Goal: Entertainment & Leisure: Browse casually

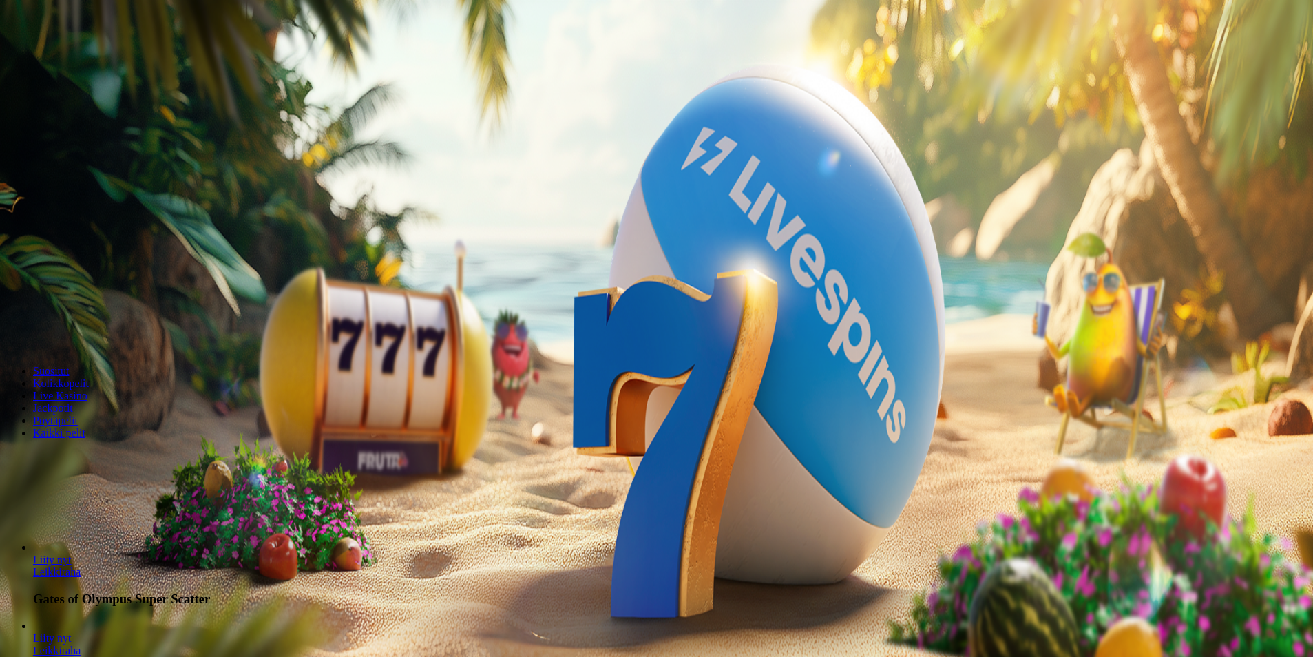
click at [94, 55] on span "Kirjaudu" at bounding box center [96, 50] width 34 height 10
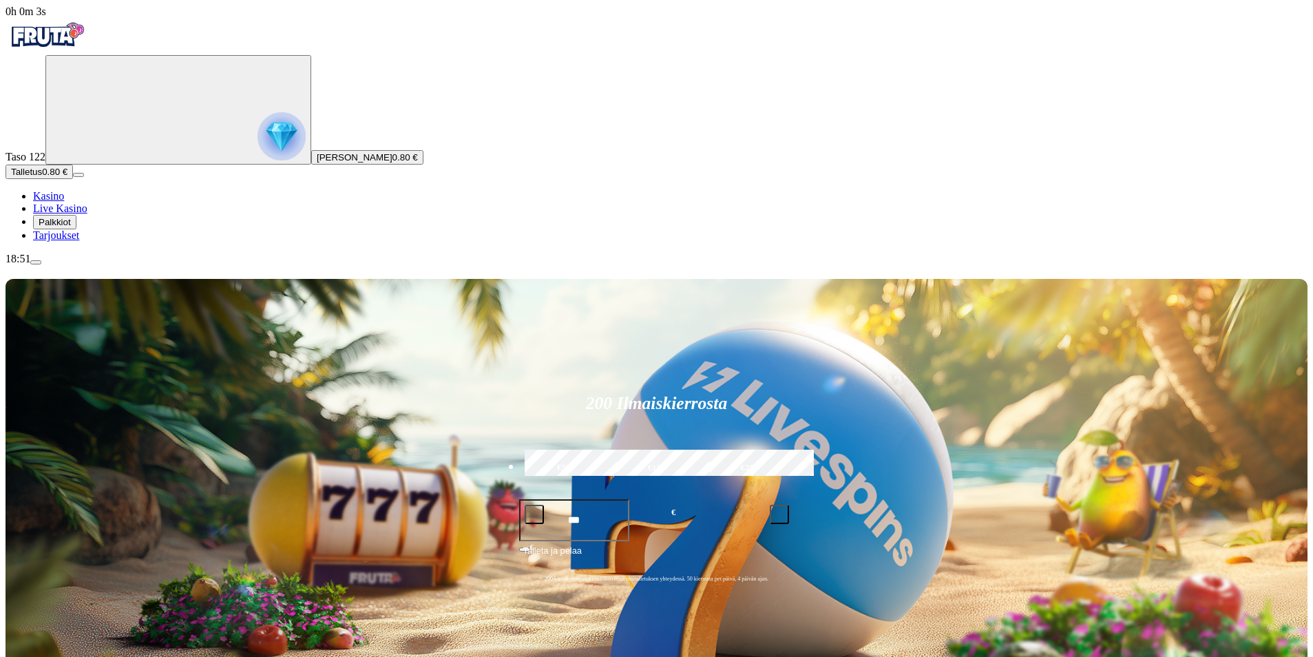
click at [42, 177] on span "Talletus" at bounding box center [26, 172] width 31 height 10
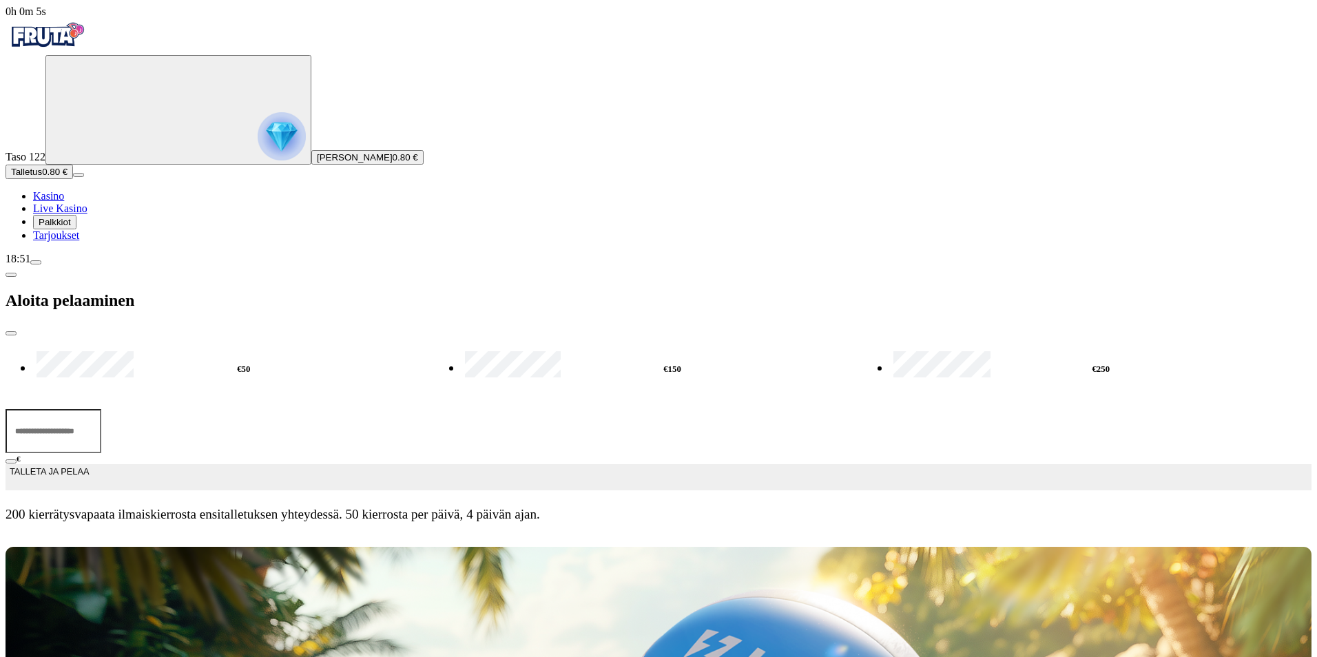
click at [101, 409] on input "***" at bounding box center [54, 431] width 96 height 44
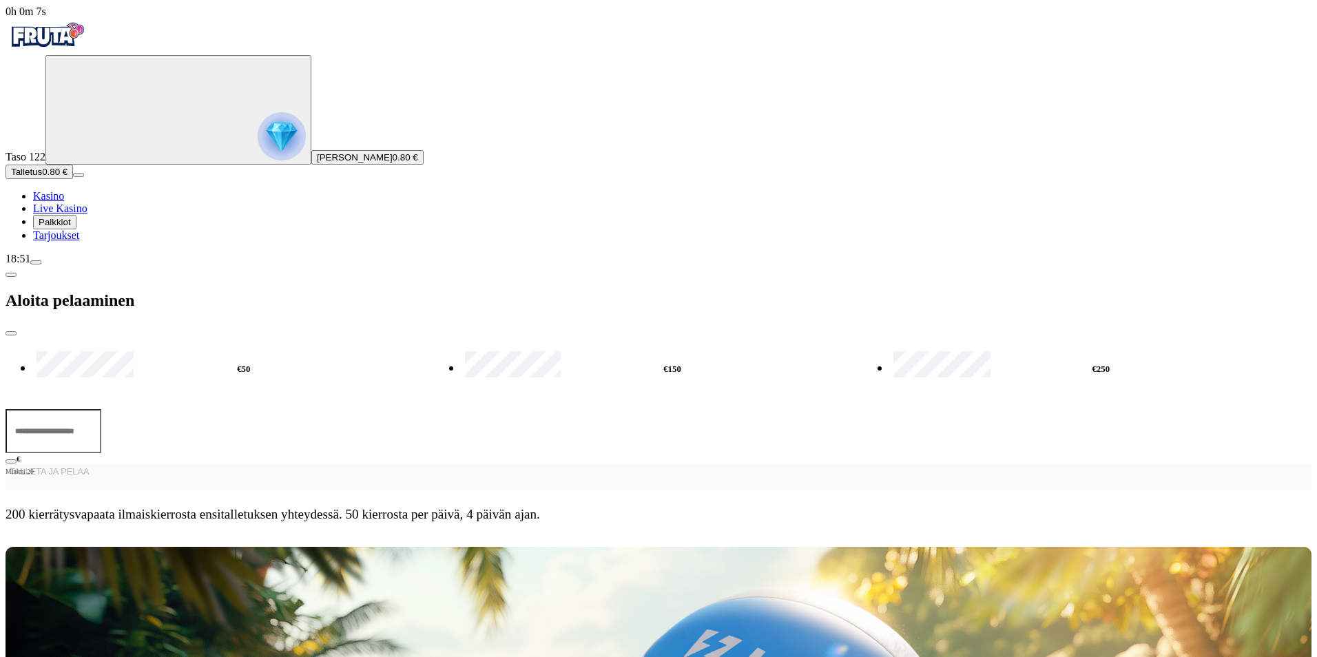
type input "*"
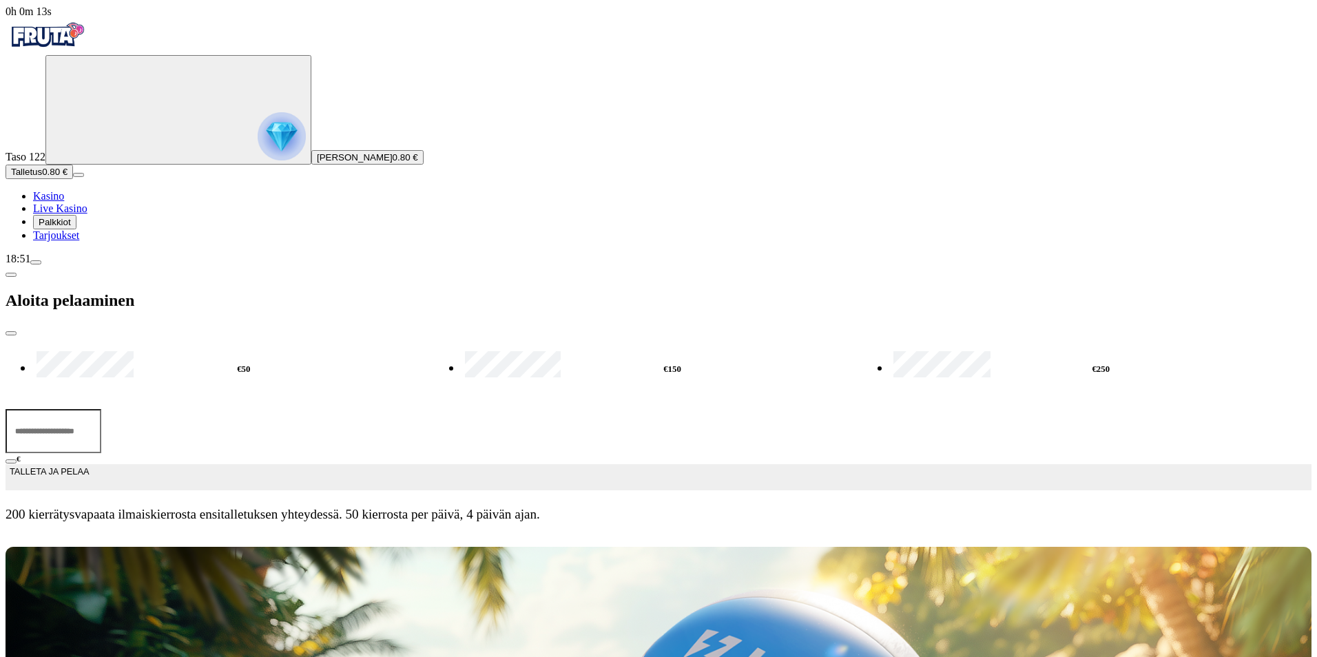
type input "**"
click at [89, 465] on span "TALLETA JA PELAA" at bounding box center [49, 477] width 79 height 25
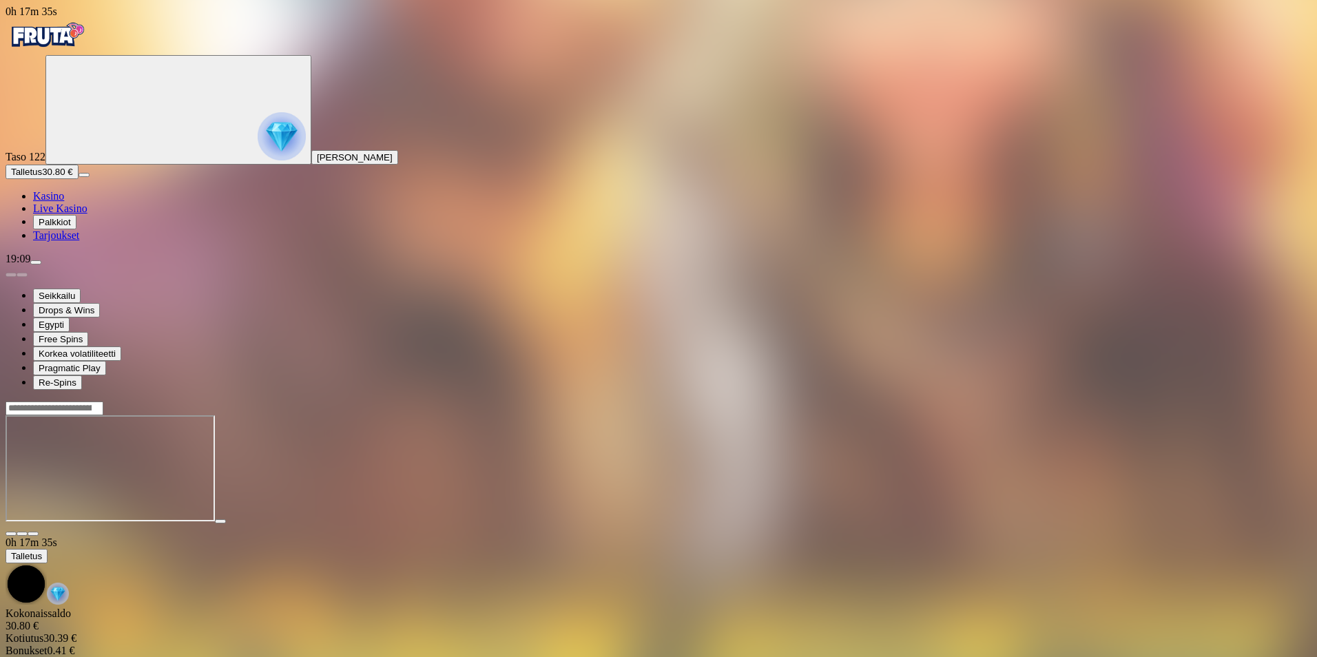
click at [1284, 401] on main "0h 17m 35s Talletus [GEOGRAPHIC_DATA] 30.80 € Kotiutus 30.39 € Bonukset 0.41 € …" at bounding box center [659, 536] width 1306 height 271
click at [11, 534] on span "close icon" at bounding box center [11, 534] width 0 height 0
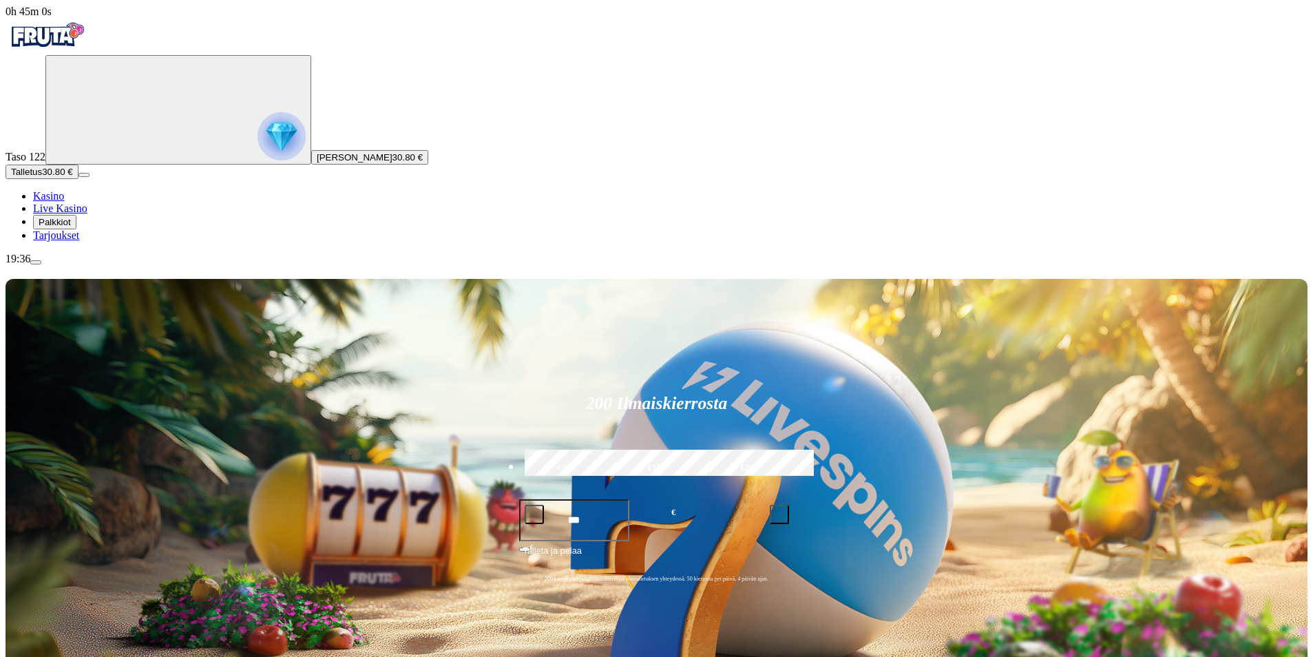
click at [42, 177] on span "Talletus" at bounding box center [26, 172] width 31 height 10
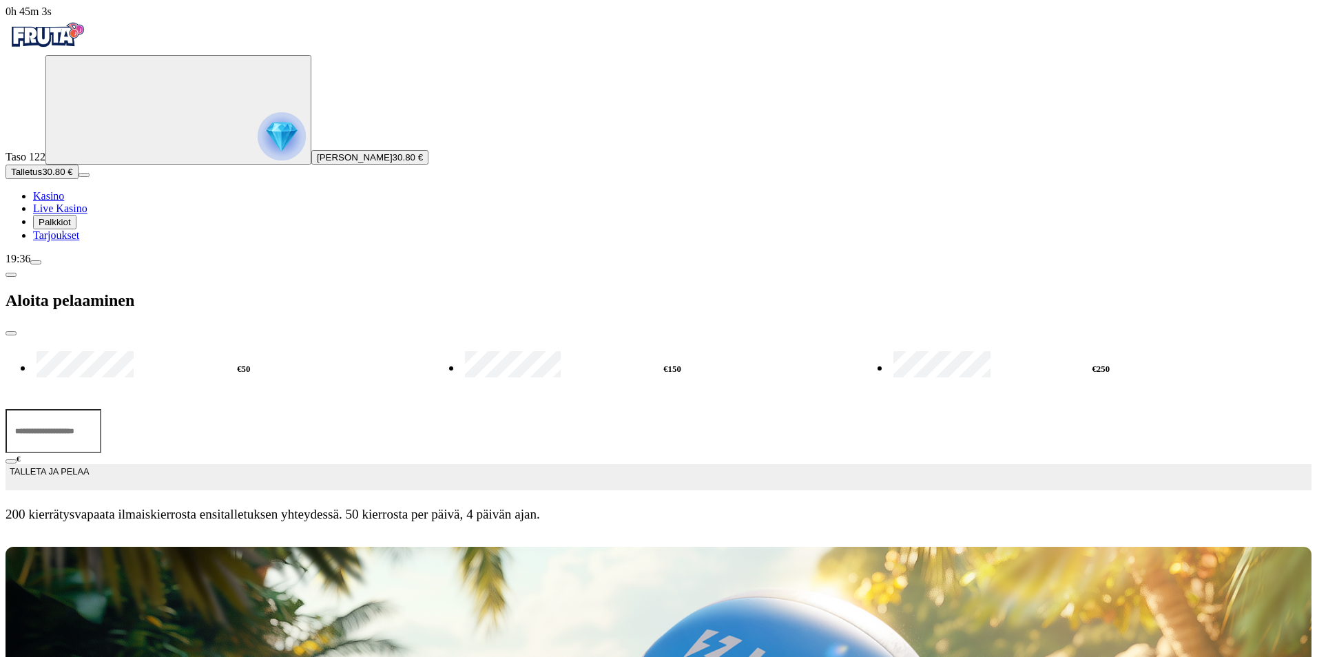
click at [233, 349] on label "€50" at bounding box center [243, 369] width 421 height 40
type input "**"
click at [89, 465] on span "TALLETA JA PELAA" at bounding box center [49, 477] width 79 height 25
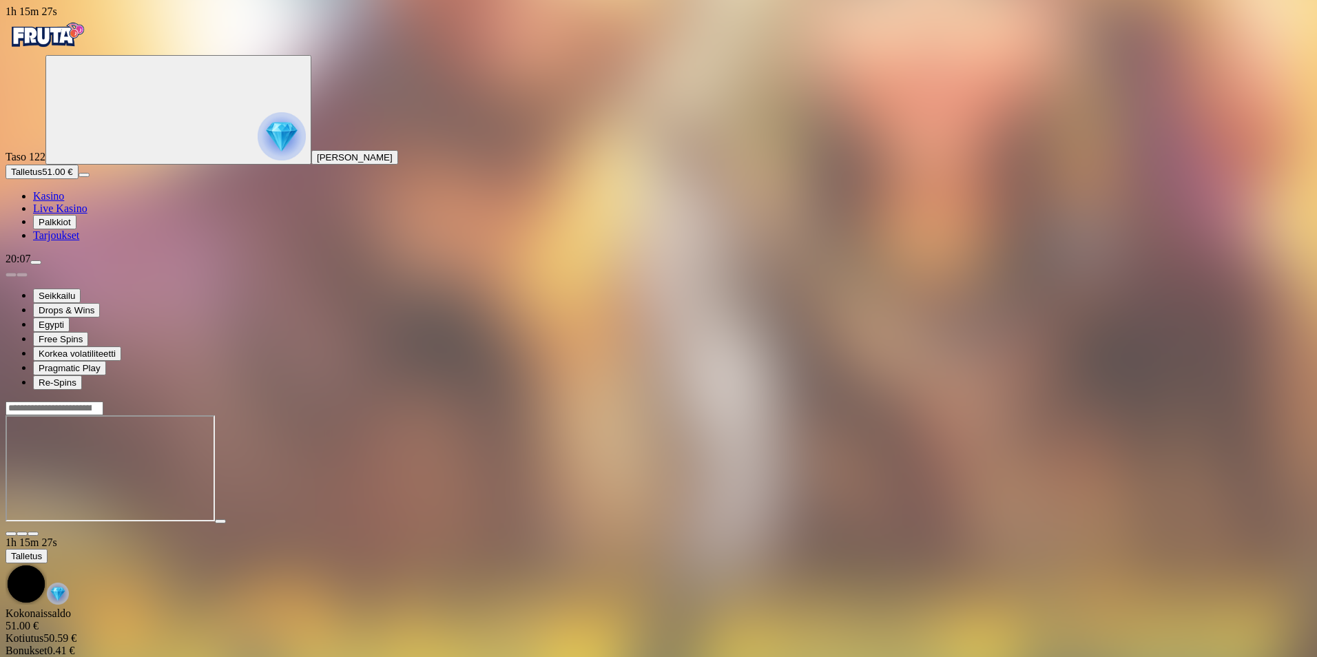
click at [11, 534] on span "close icon" at bounding box center [11, 534] width 0 height 0
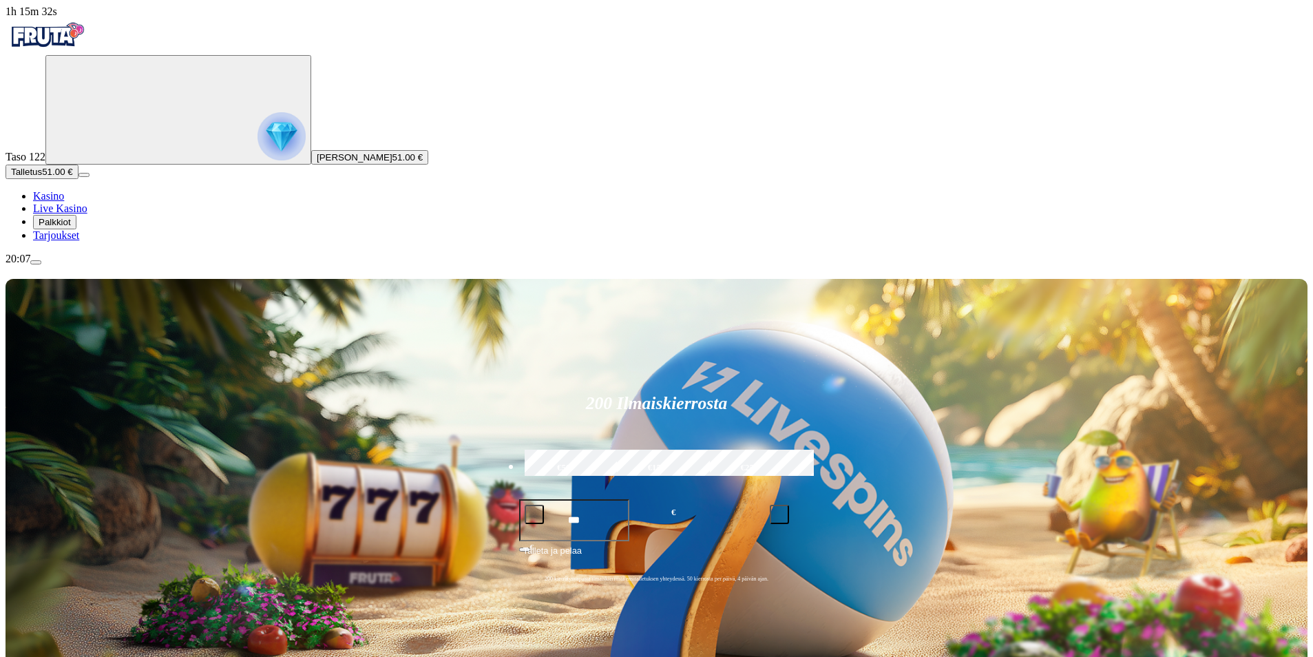
click at [36, 262] on span "menu icon" at bounding box center [36, 262] width 0 height 0
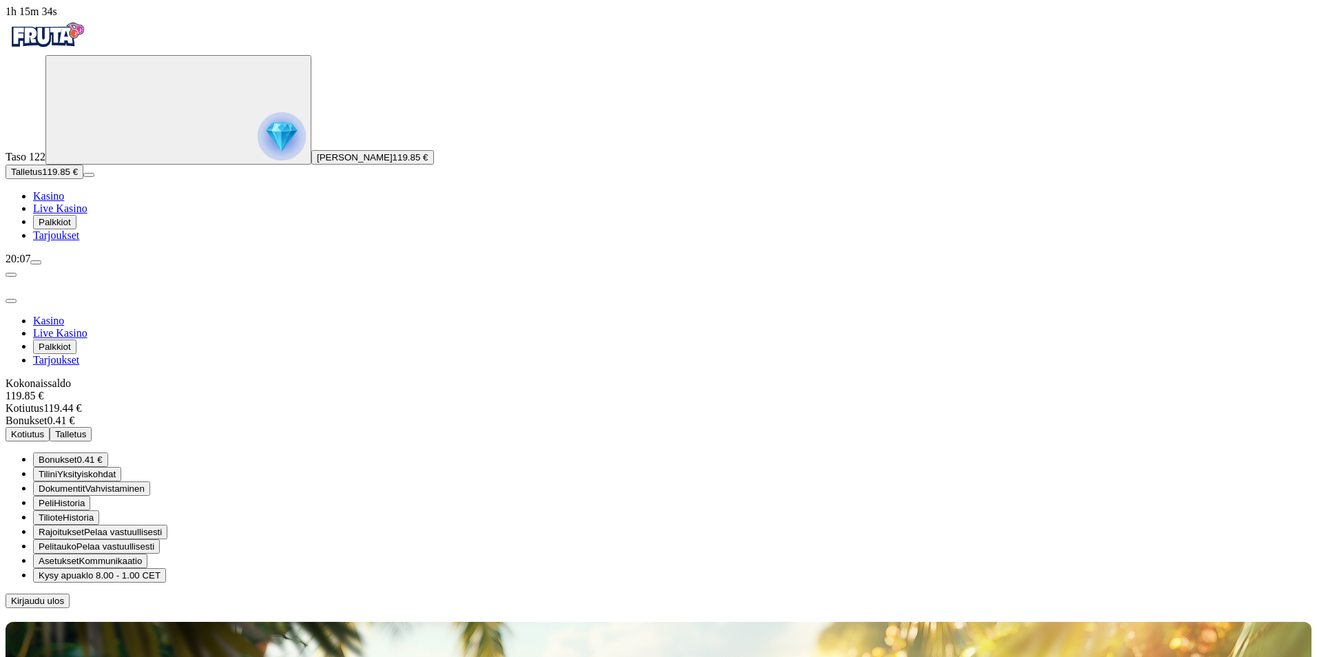
click at [44, 429] on span "Kotiutus" at bounding box center [27, 434] width 33 height 10
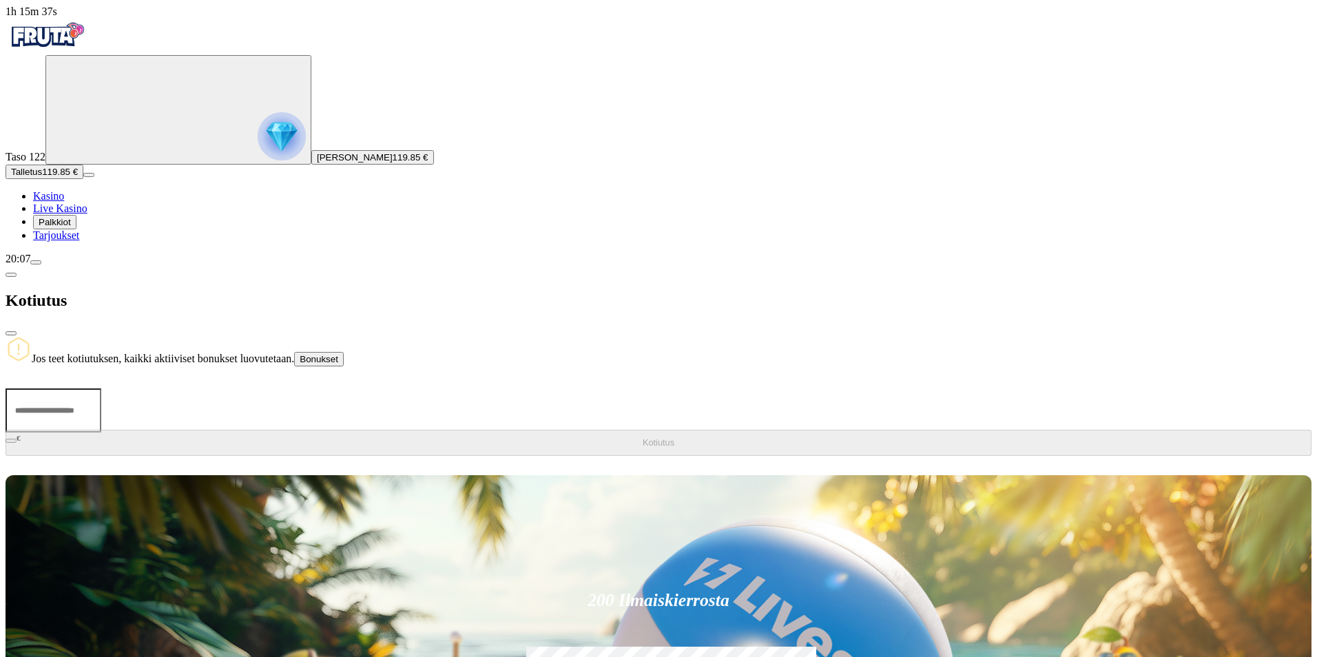
click at [101, 388] on input "number" at bounding box center [54, 410] width 96 height 44
type input "**"
click at [643, 437] on span "Kotiutus" at bounding box center [659, 442] width 32 height 10
click at [11, 333] on span "close icon" at bounding box center [11, 333] width 0 height 0
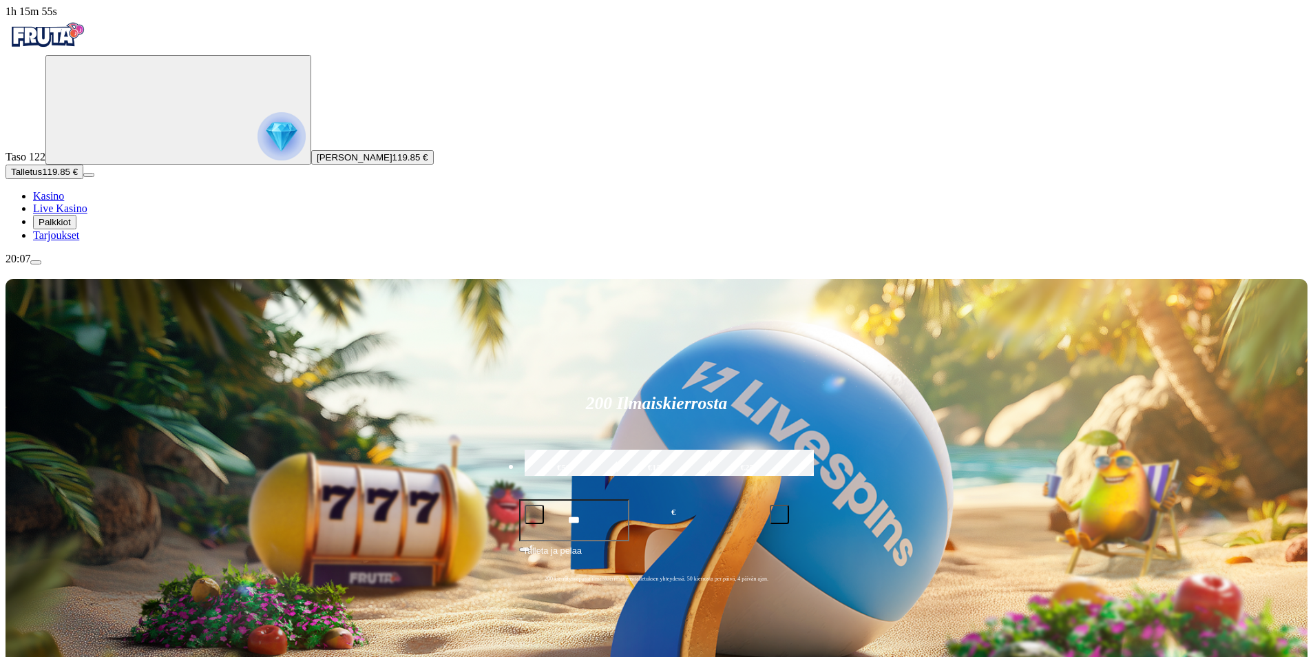
click at [36, 262] on span "menu icon" at bounding box center [36, 262] width 0 height 0
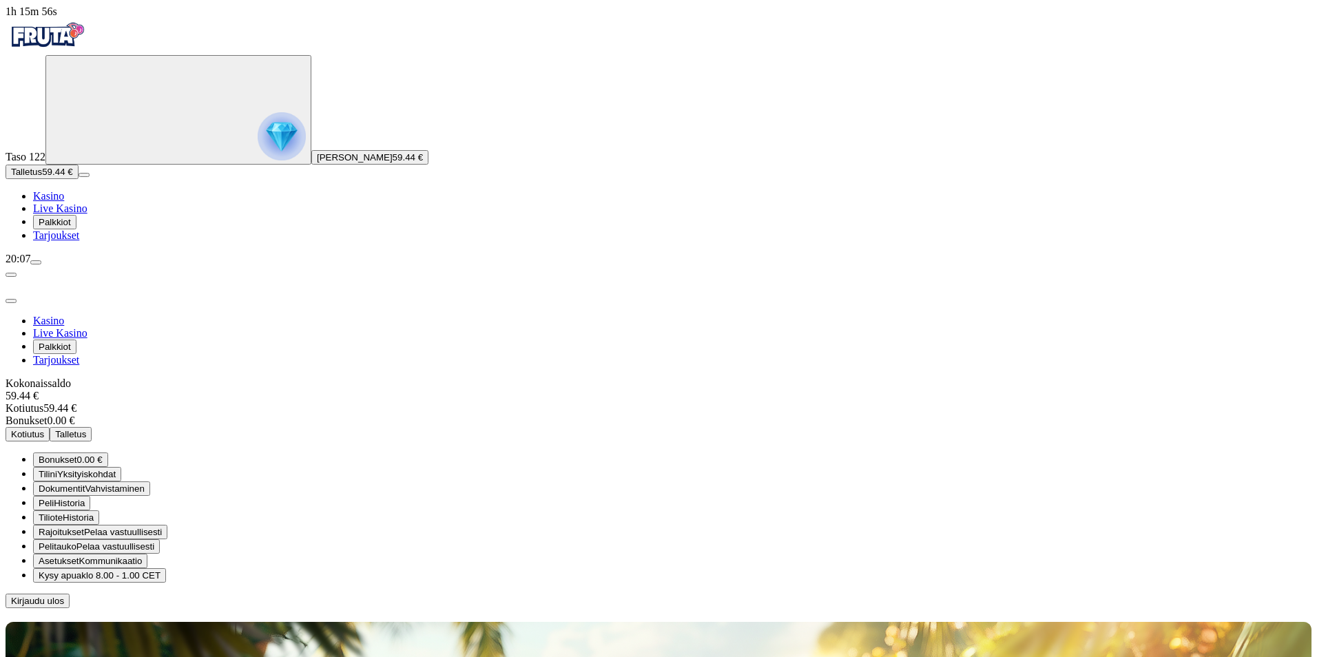
click at [36, 262] on span "menu icon" at bounding box center [36, 262] width 0 height 0
click at [566, 608] on div at bounding box center [659, 608] width 1306 height 0
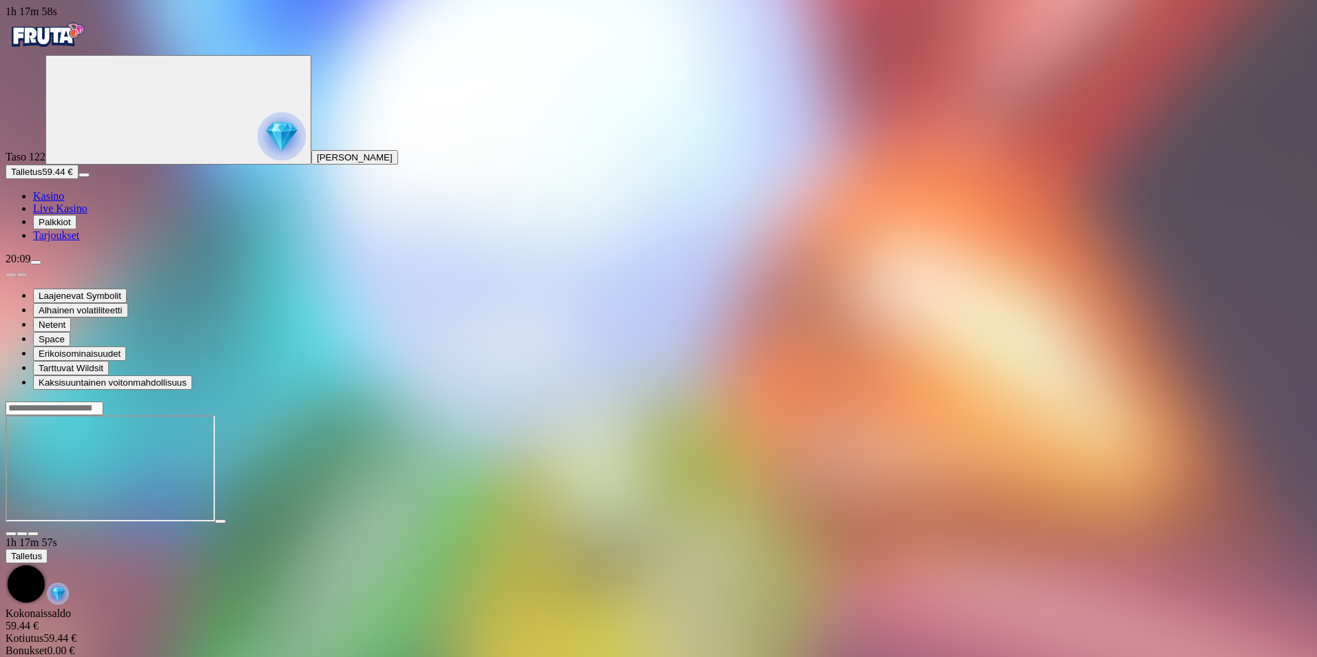
click at [11, 534] on span "close icon" at bounding box center [11, 534] width 0 height 0
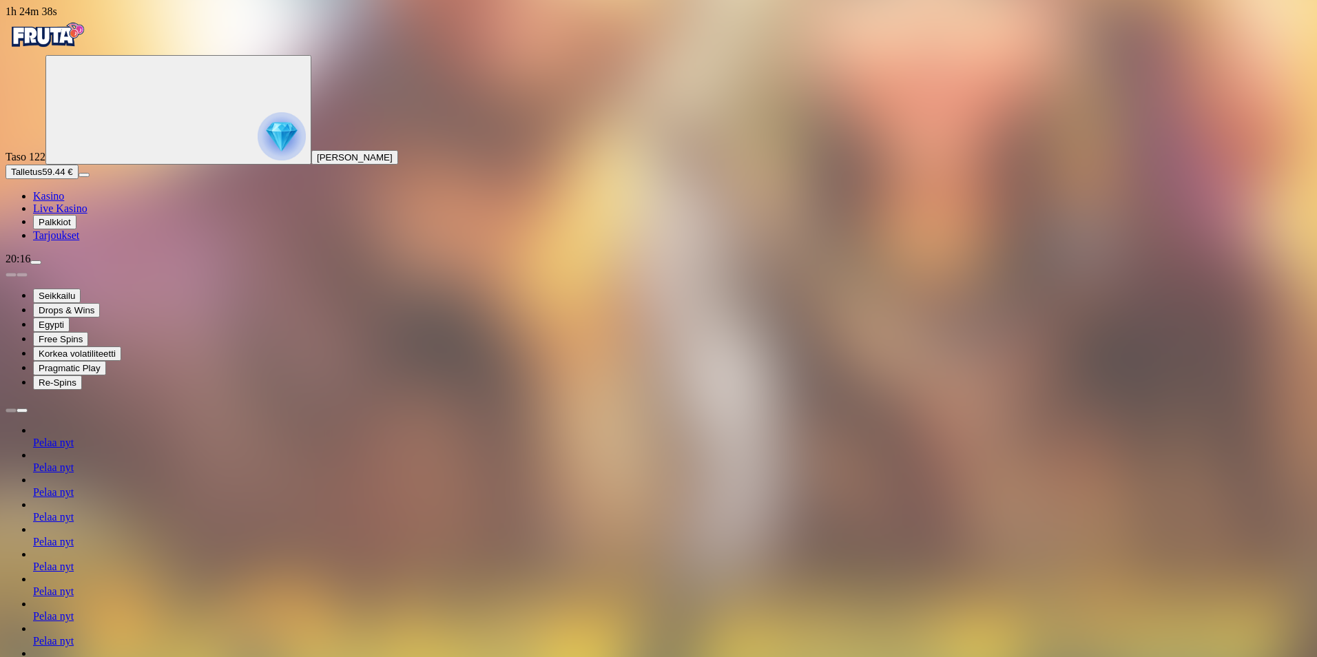
click at [1313, 173] on html "1h 24m 38s Taso 122 [PERSON_NAME] Talletus 59.44 € Kasino Live Kasino Palkkiot …" at bounding box center [658, 541] width 1317 height 1083
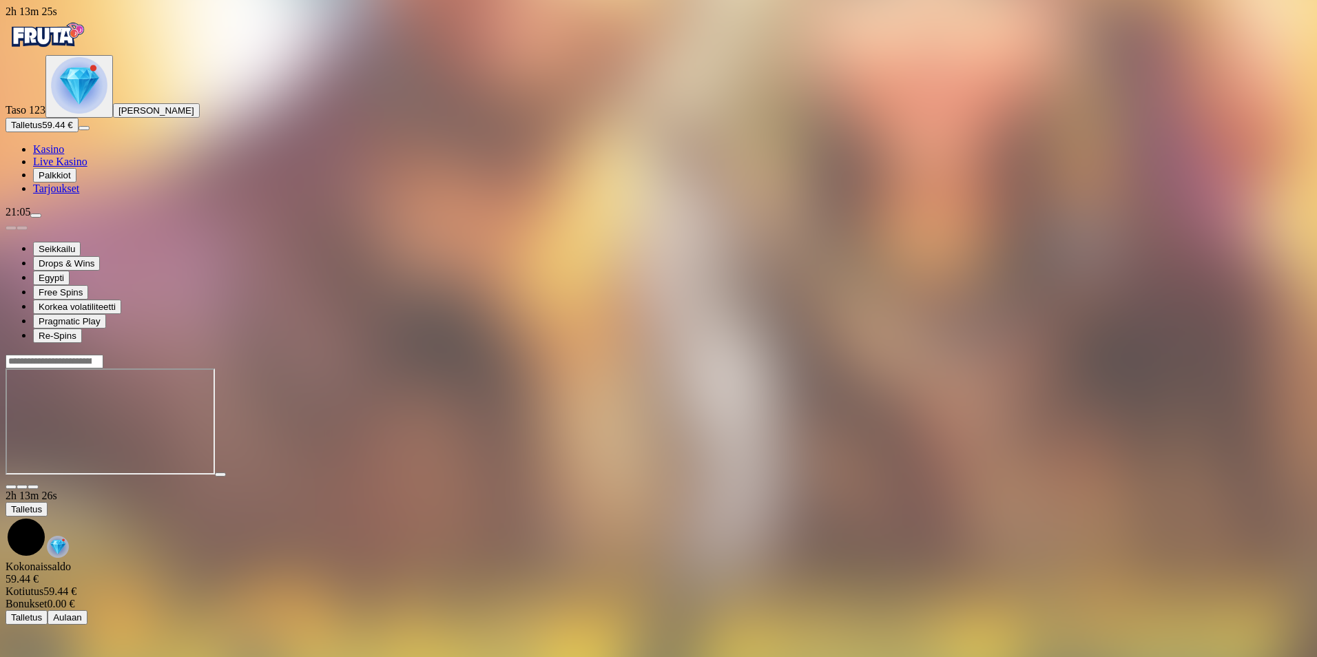
click at [65, 114] on img "Primary" at bounding box center [79, 85] width 56 height 56
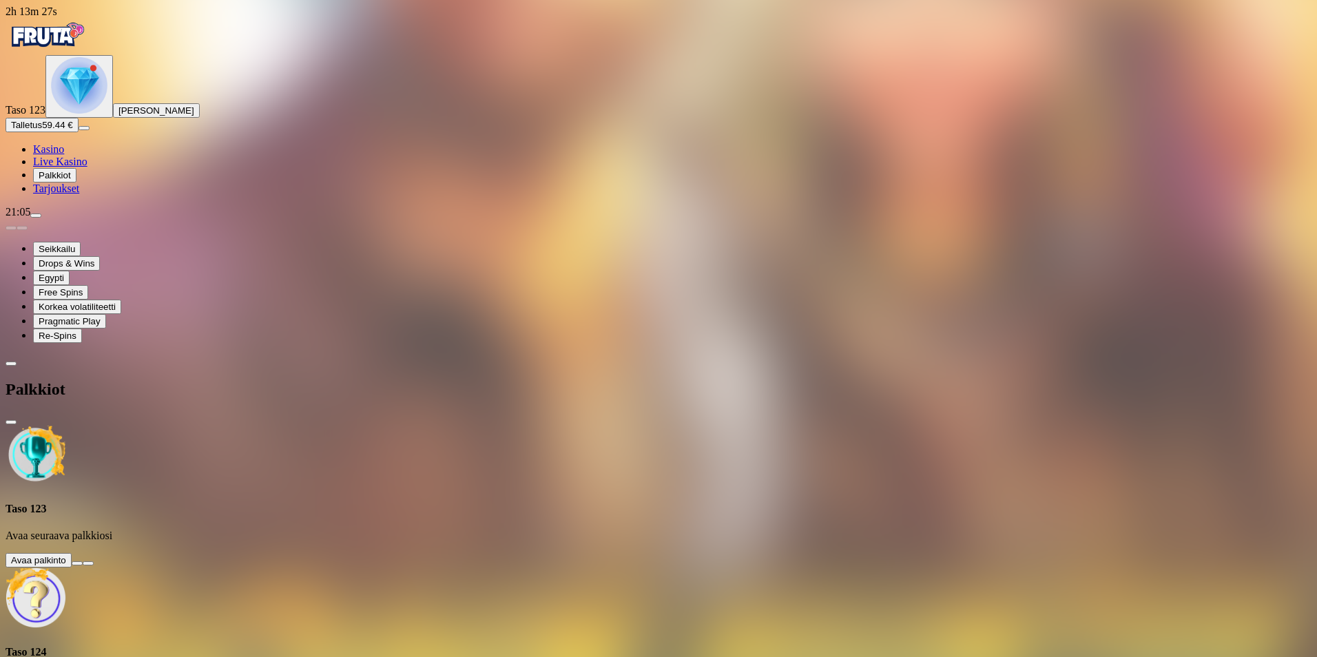
click at [83, 561] on button at bounding box center [77, 563] width 11 height 4
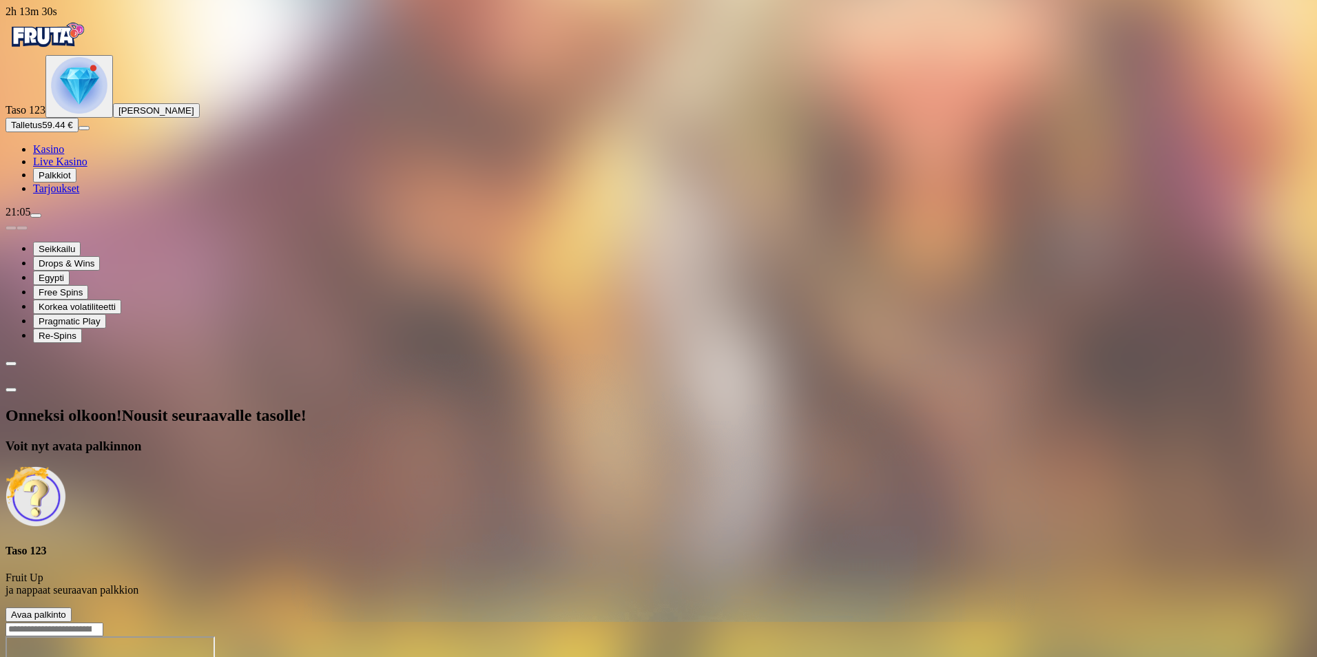
click at [66, 609] on span "Avaa palkinto" at bounding box center [38, 614] width 55 height 10
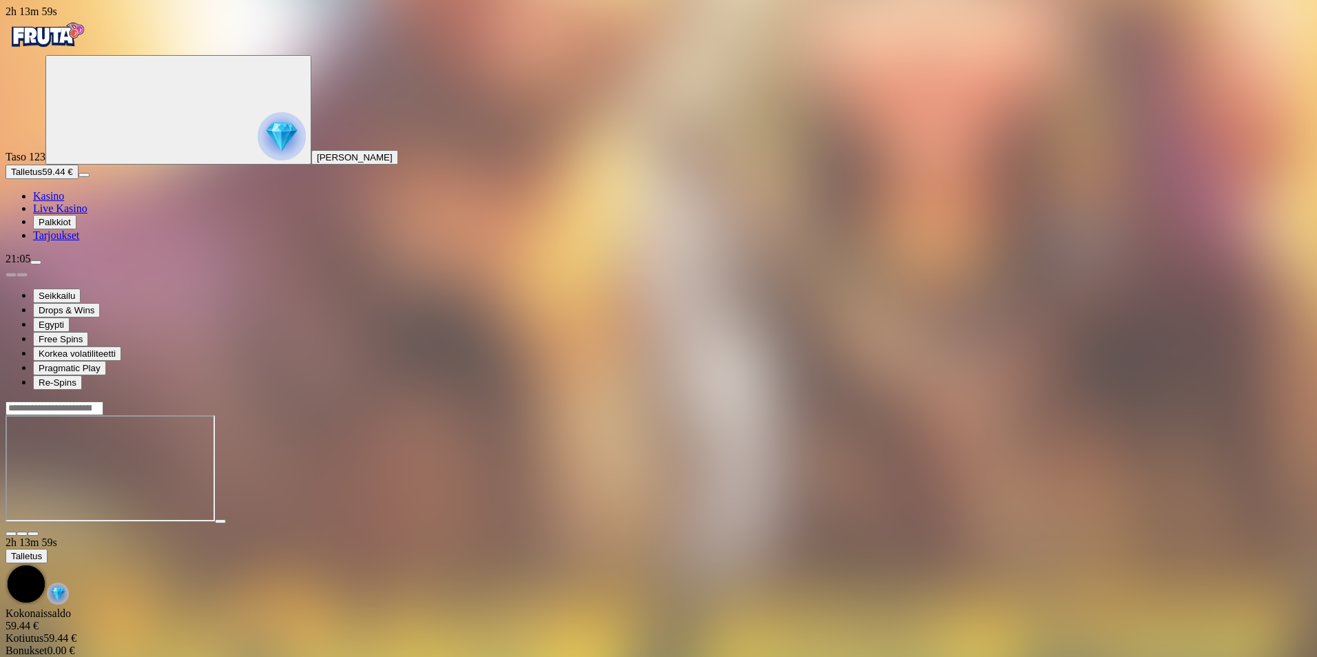
click at [11, 534] on span "close icon" at bounding box center [11, 534] width 0 height 0
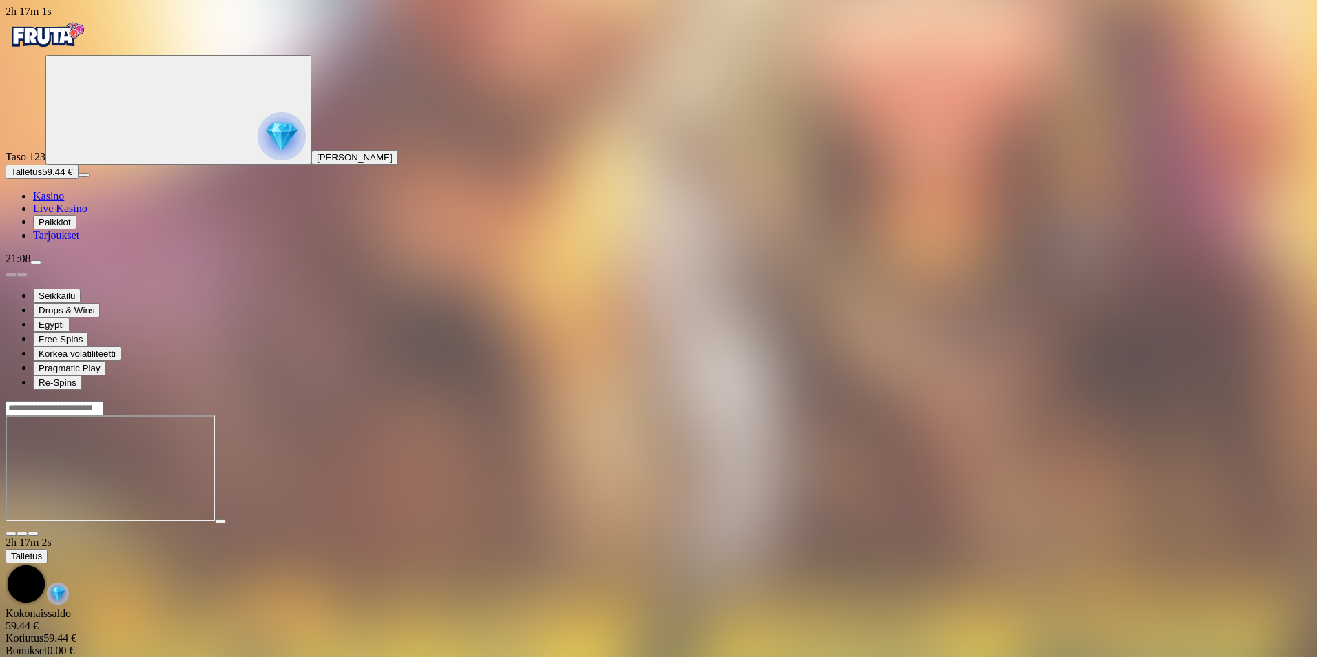
click at [11, 534] on span "close icon" at bounding box center [11, 534] width 0 height 0
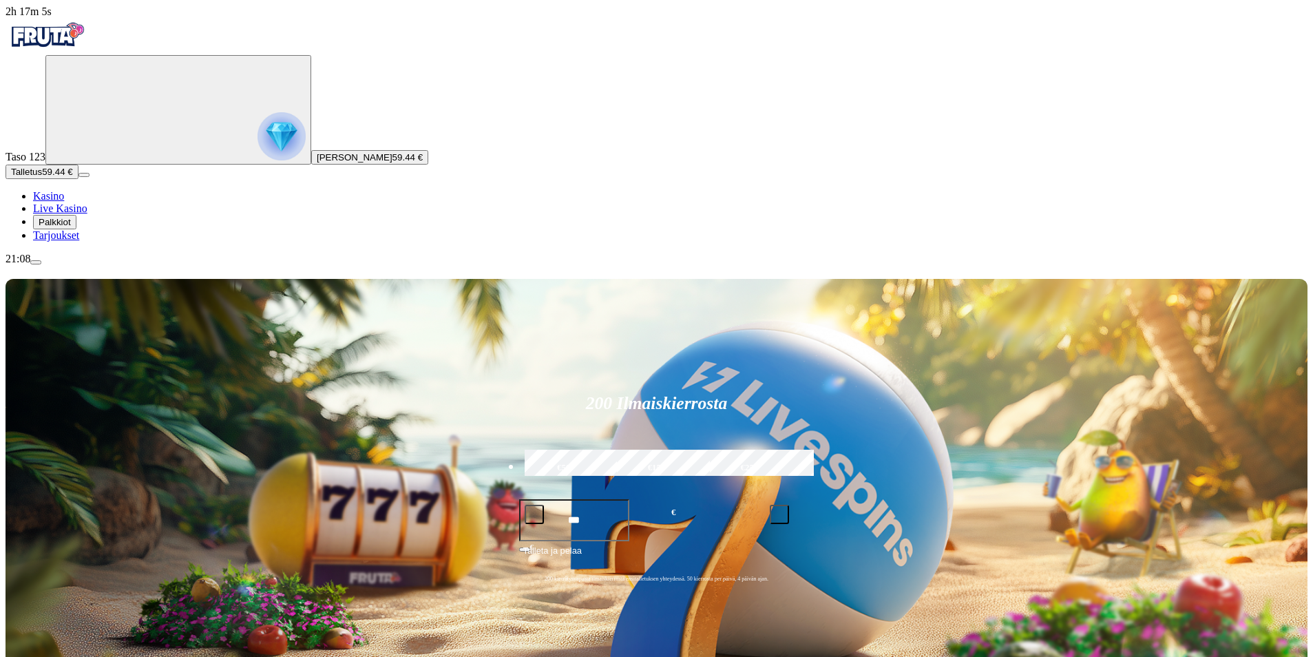
click at [42, 177] on span "Talletus" at bounding box center [26, 172] width 31 height 10
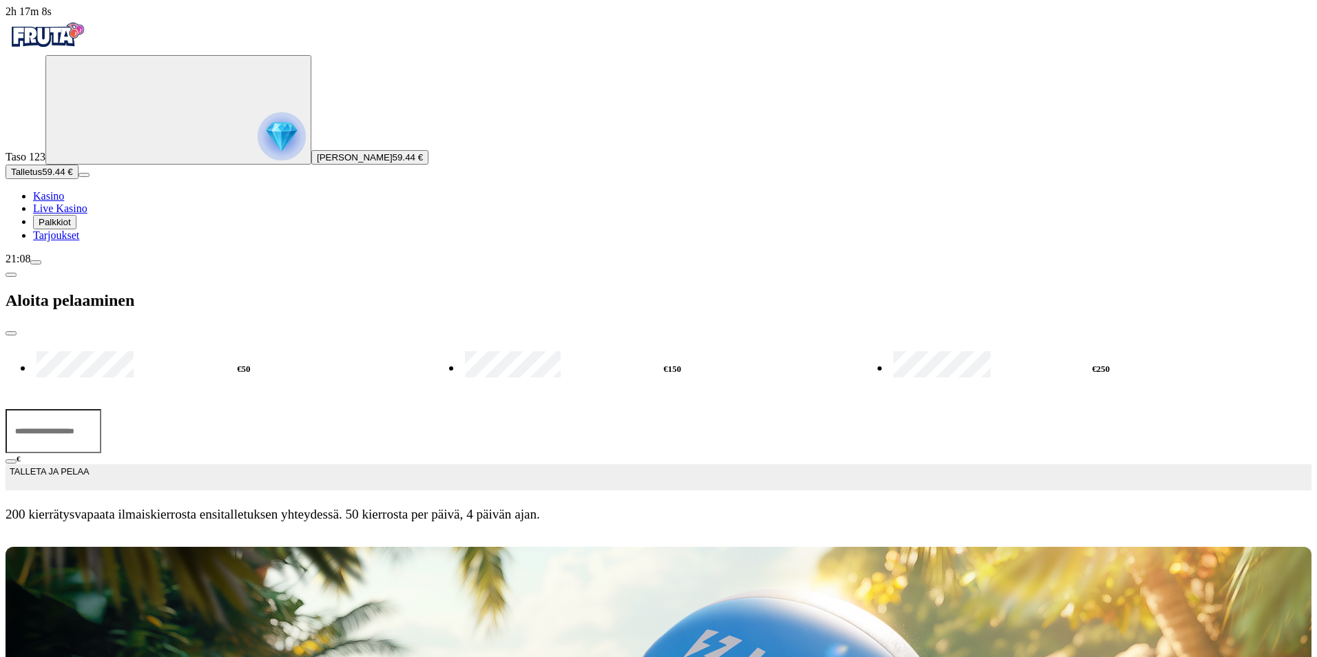
click at [101, 409] on input "***" at bounding box center [54, 431] width 96 height 44
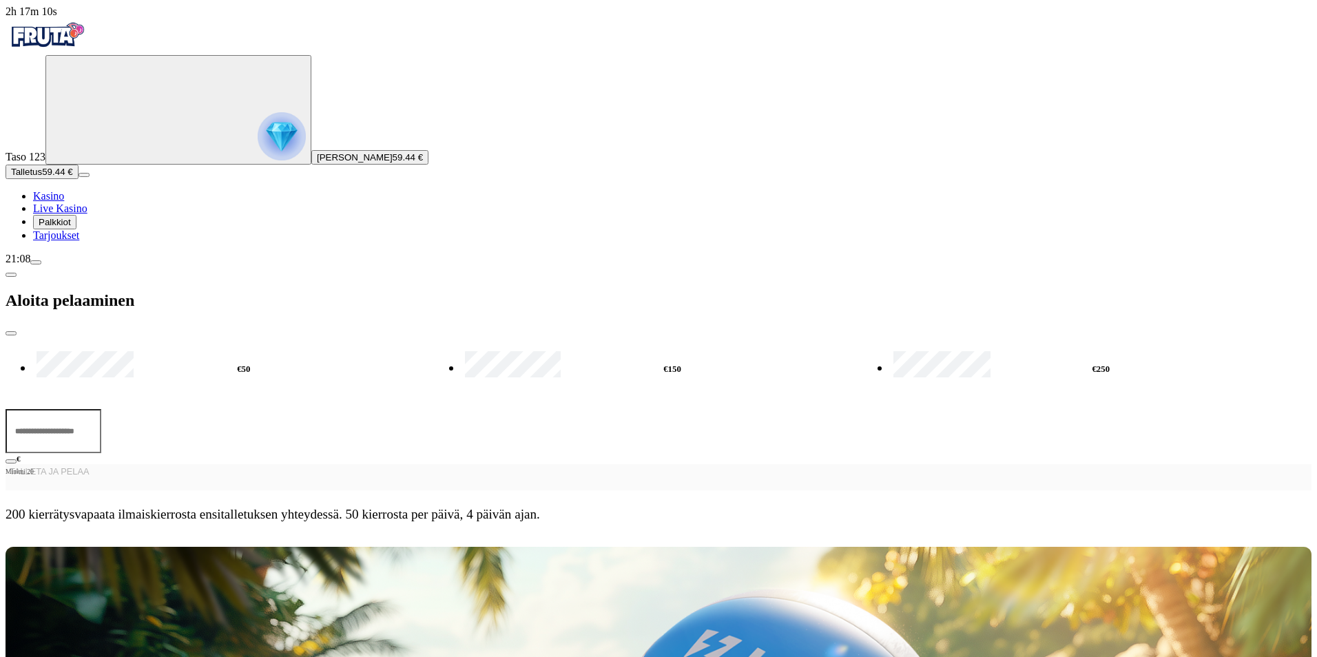
type input "*"
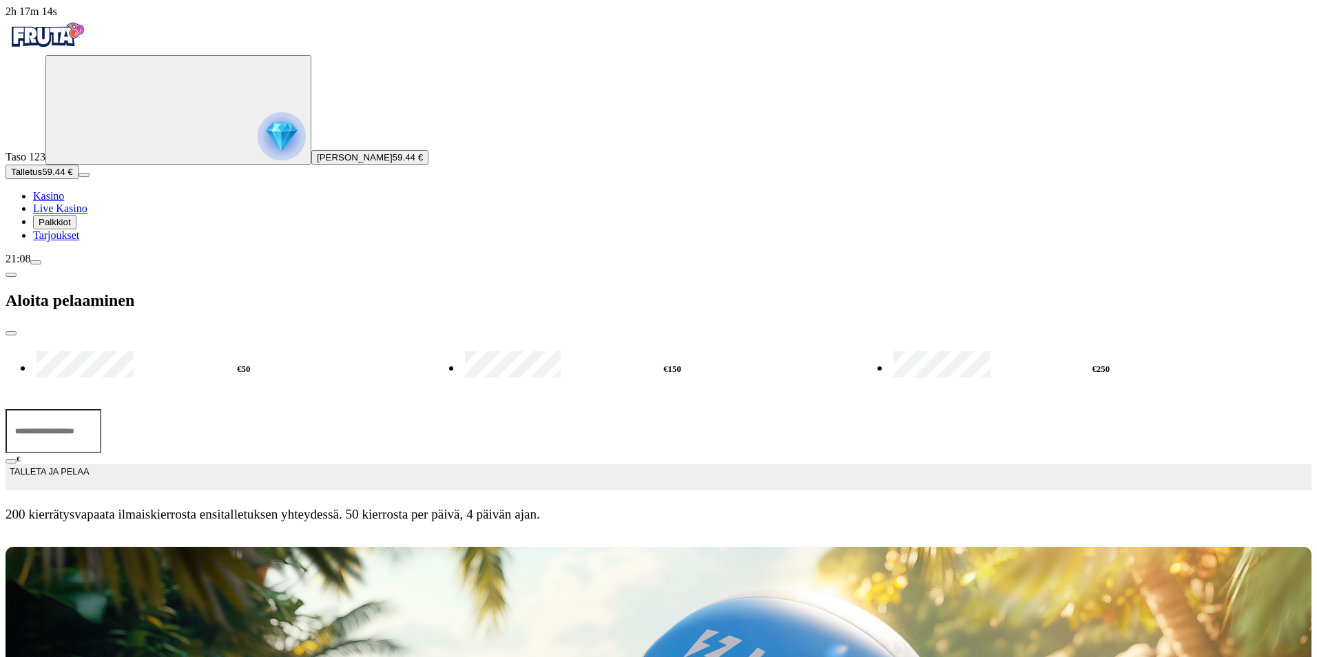
type input "**"
click at [89, 465] on span "TALLETA JA PELAA" at bounding box center [49, 477] width 79 height 25
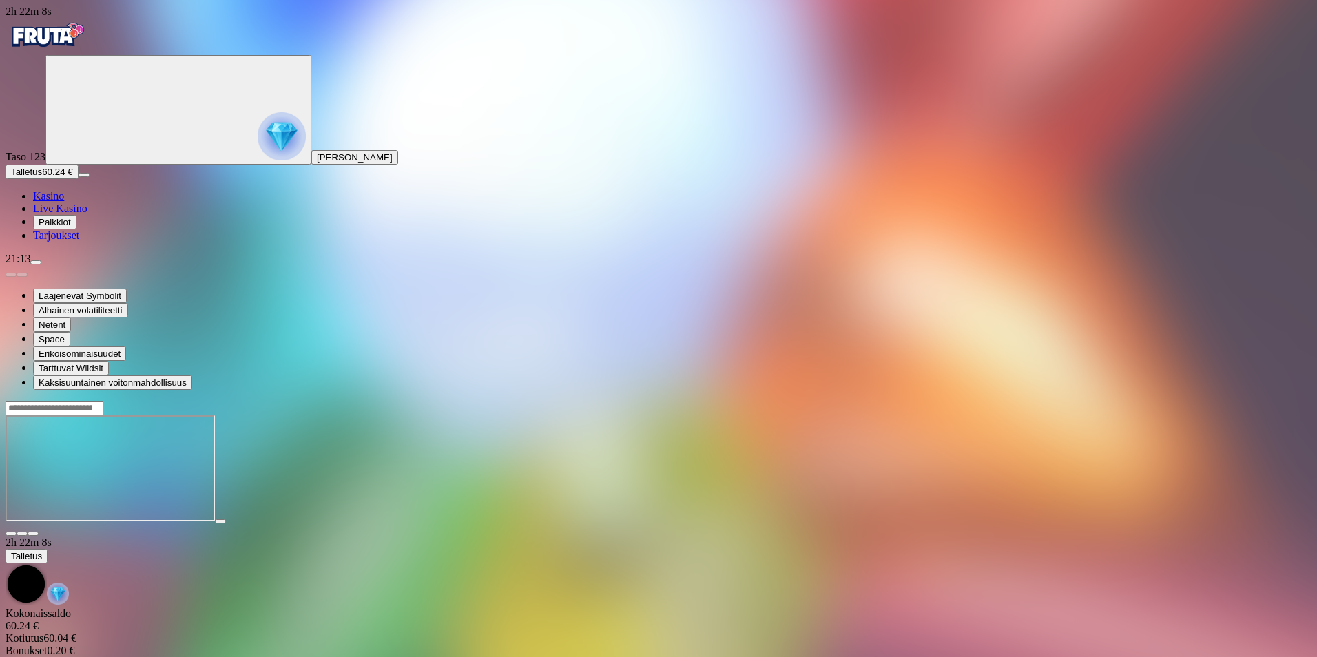
click at [11, 534] on span "close icon" at bounding box center [11, 534] width 0 height 0
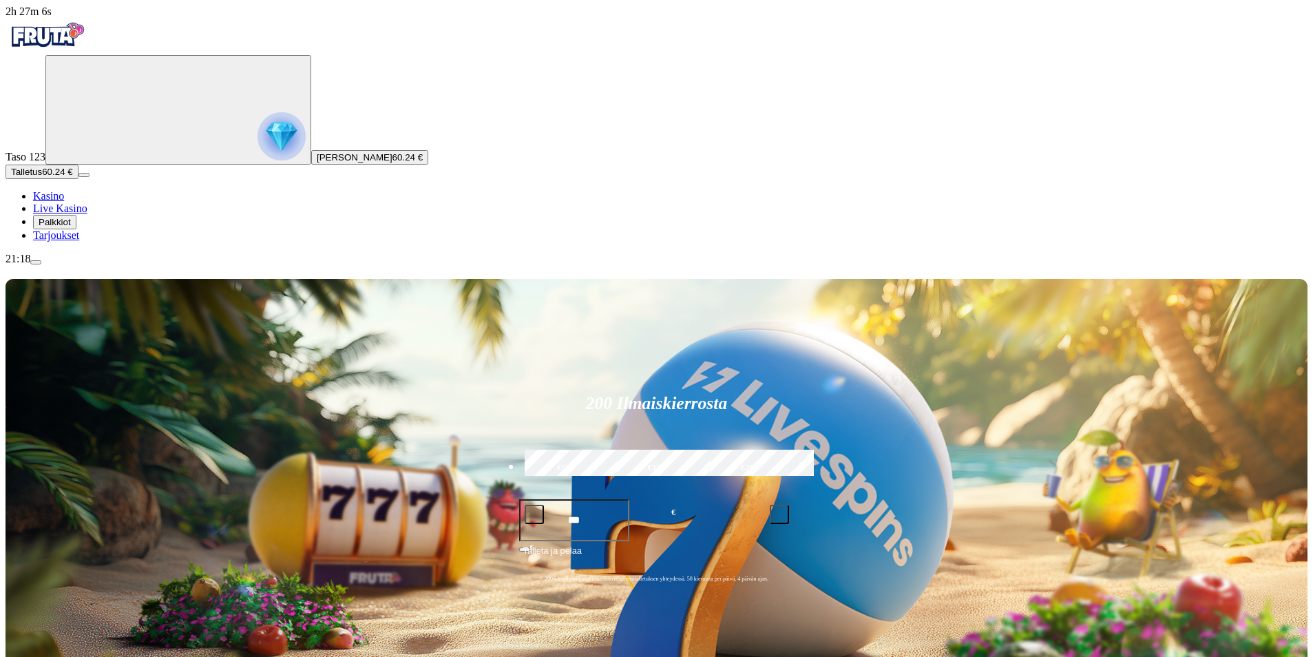
click at [42, 179] on button "Talletus 60.24 €" at bounding box center [42, 172] width 73 height 14
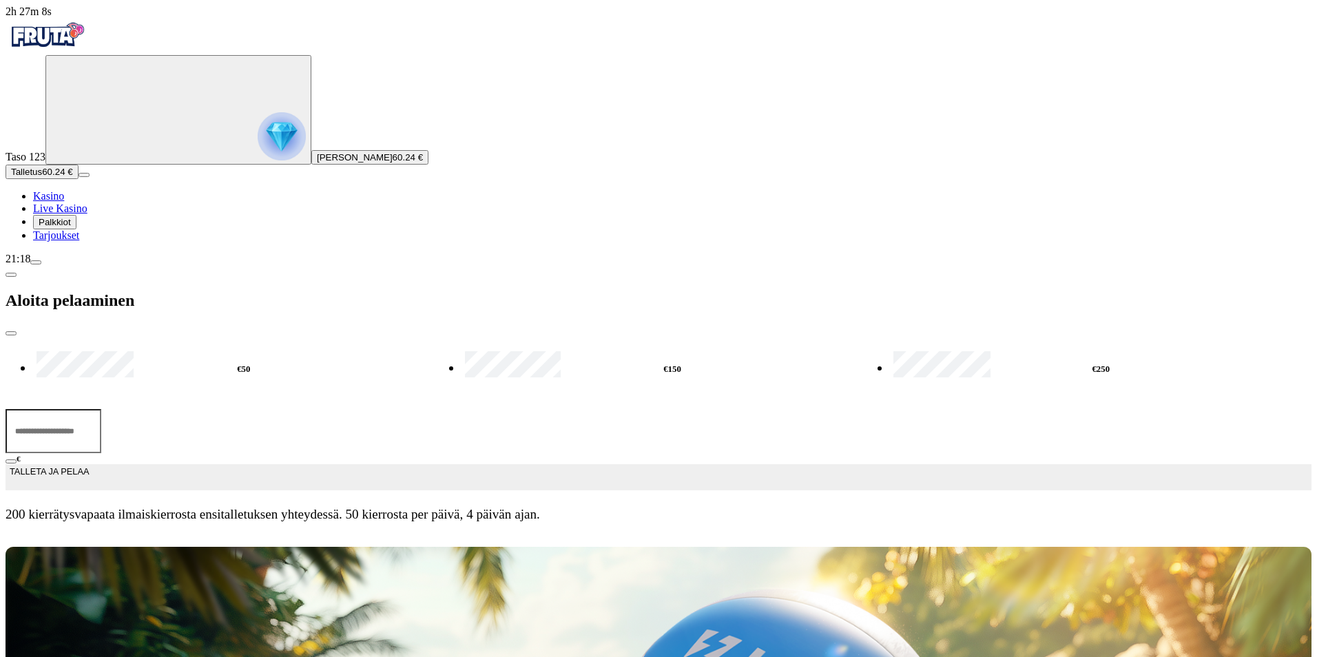
click at [101, 409] on input "***" at bounding box center [54, 431] width 96 height 44
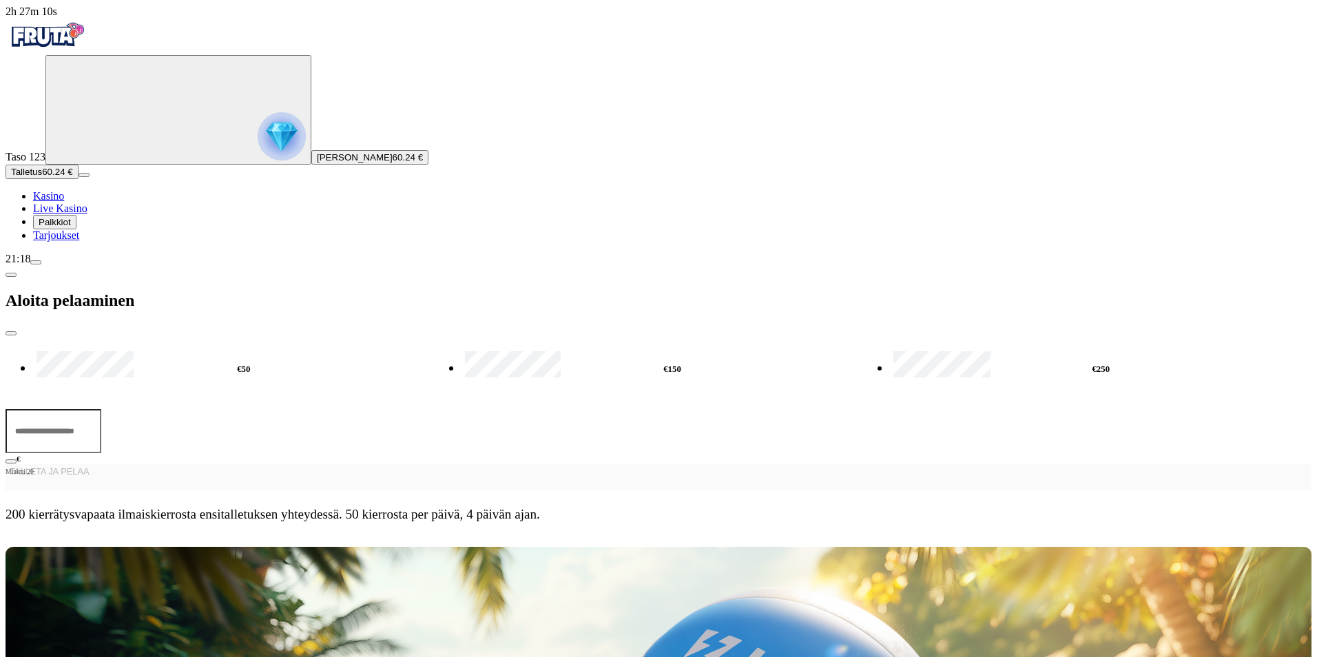
type input "*"
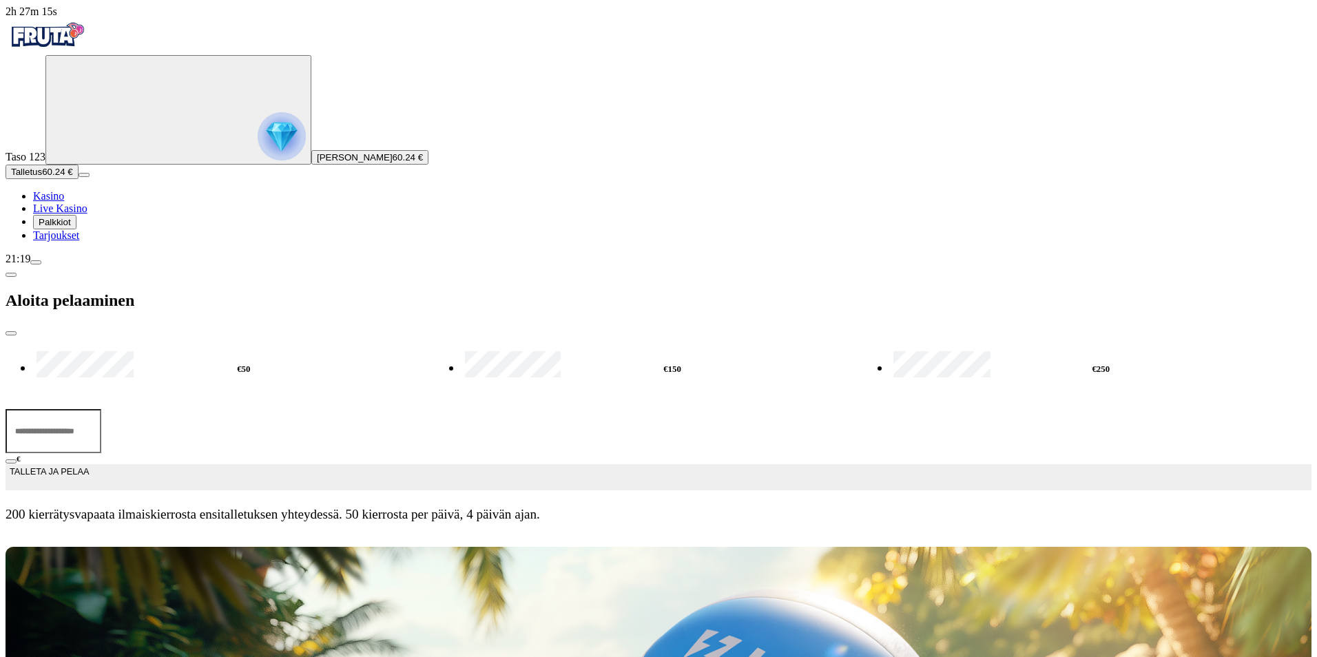
type input "**"
click at [89, 465] on span "TALLETA JA PELAA" at bounding box center [49, 477] width 79 height 25
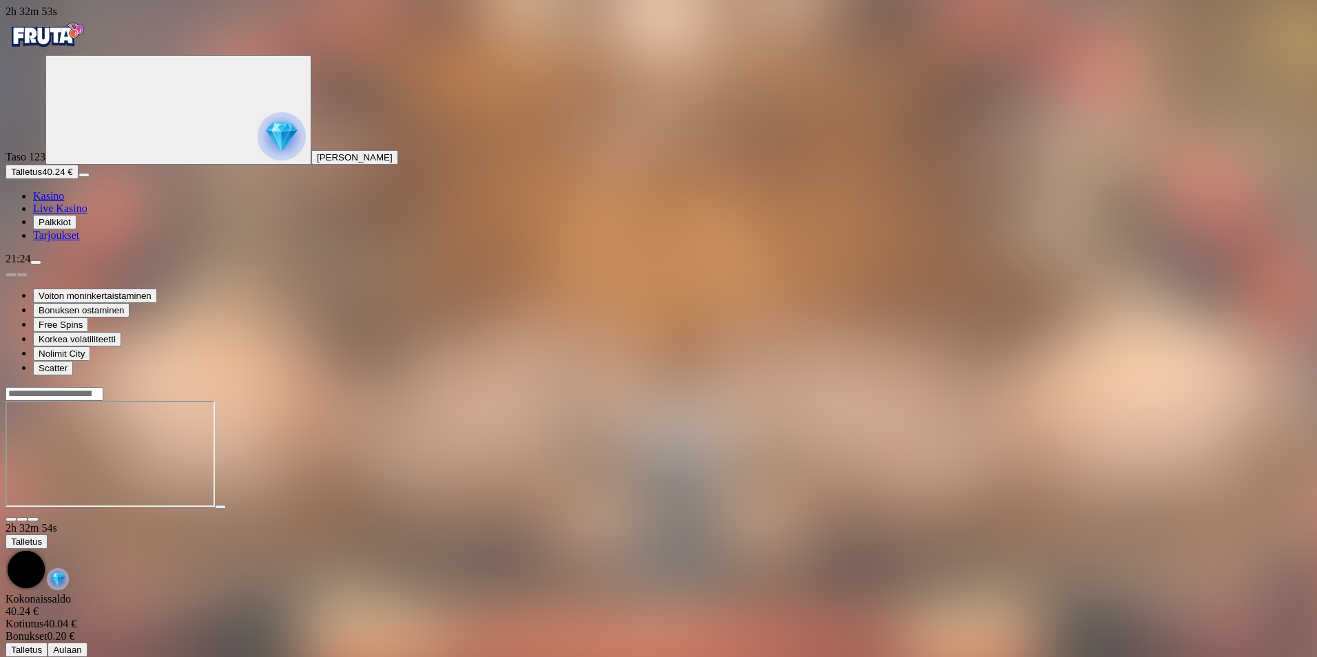
click at [17, 517] on button "button" at bounding box center [11, 519] width 11 height 4
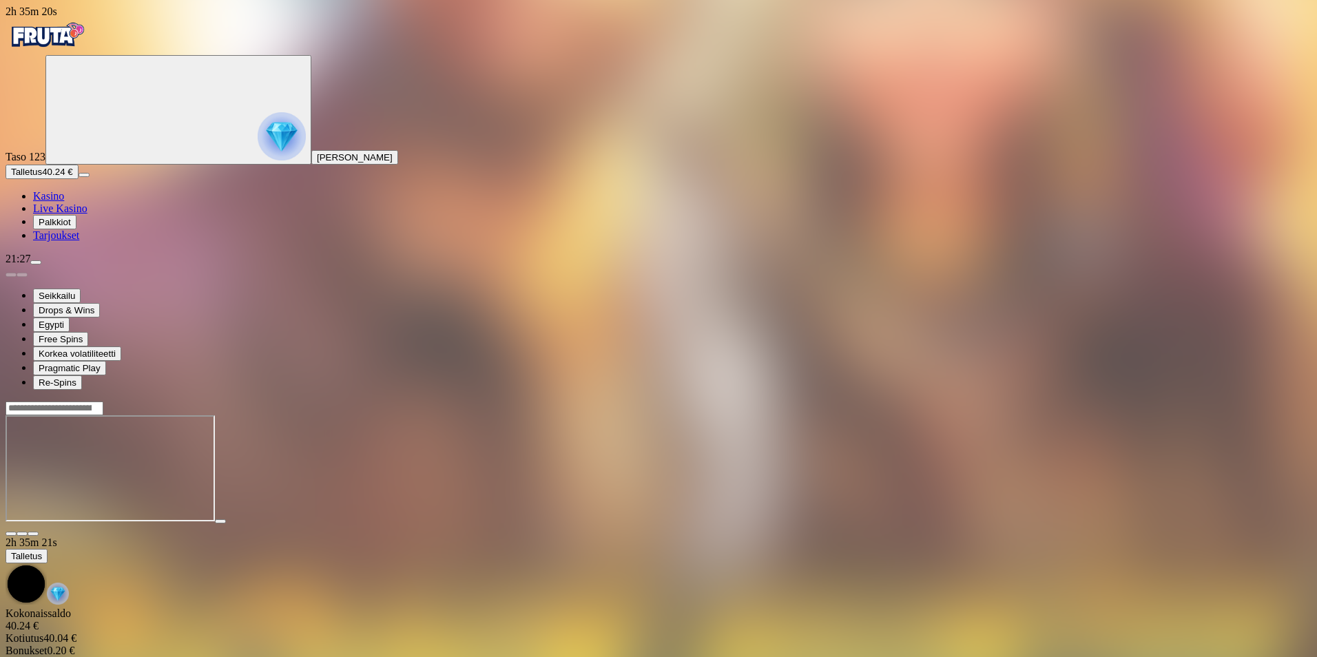
click at [11, 534] on span "close icon" at bounding box center [11, 534] width 0 height 0
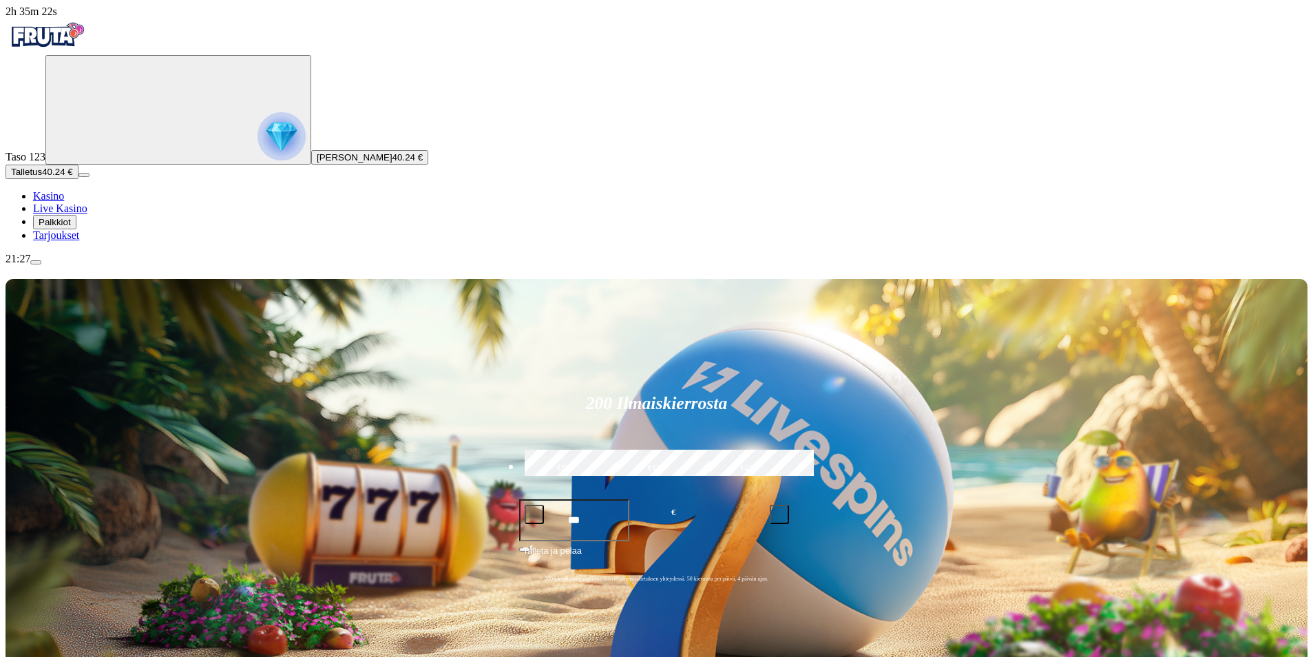
click at [42, 177] on span "Talletus" at bounding box center [26, 172] width 31 height 10
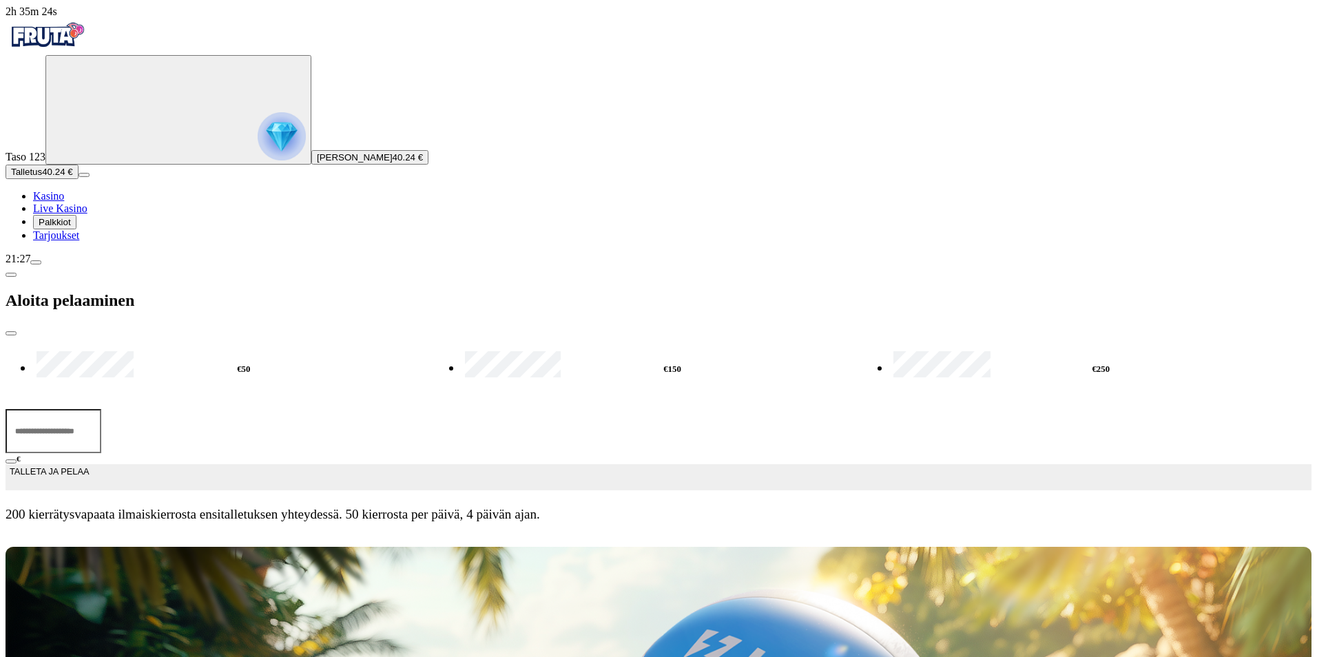
click at [101, 409] on input "***" at bounding box center [54, 431] width 96 height 44
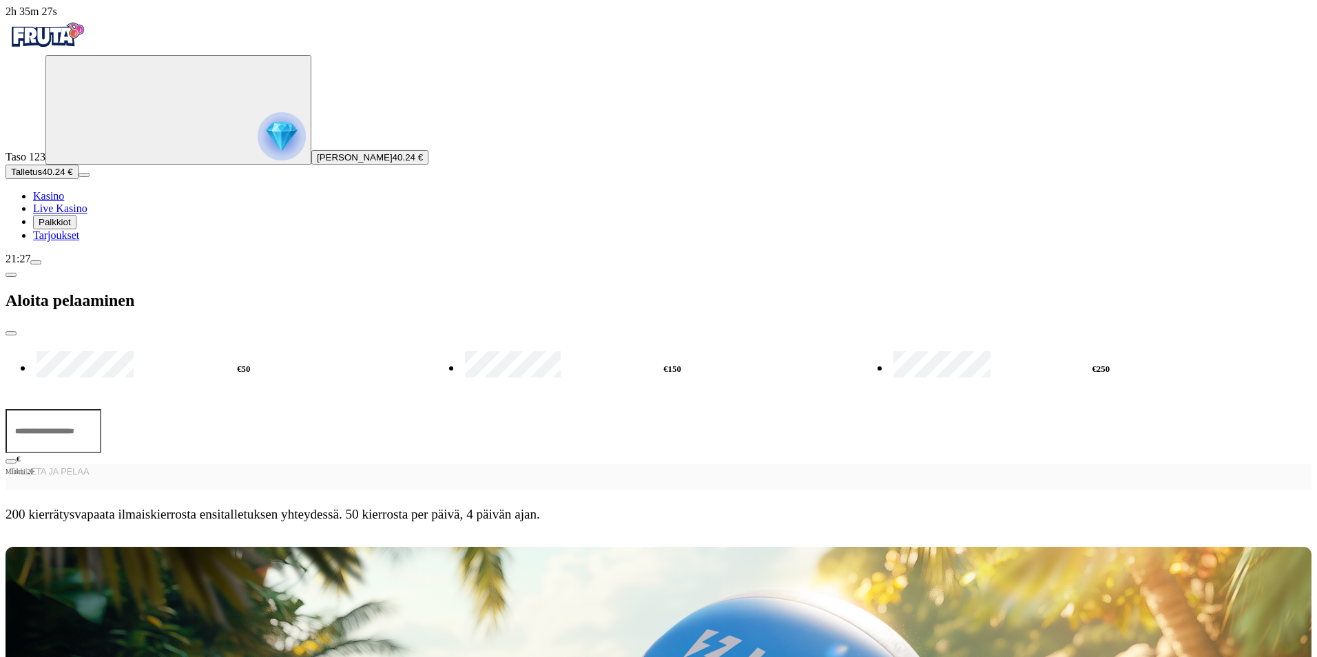
type input "*"
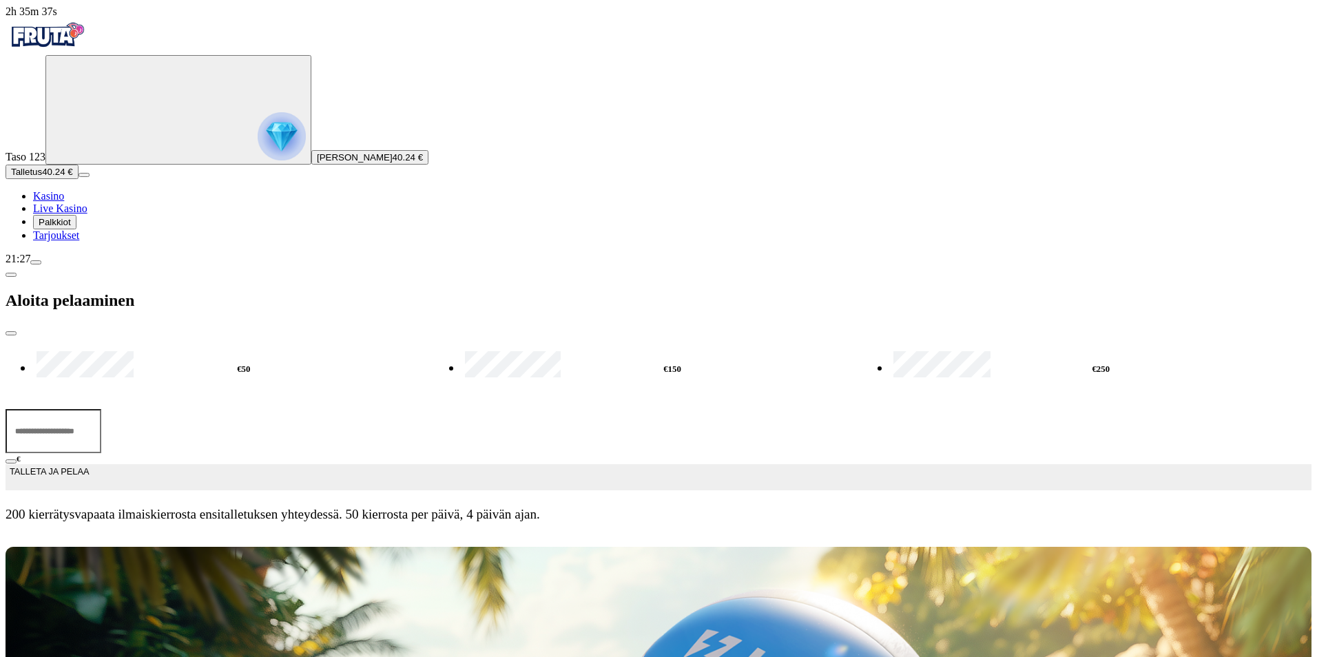
type input "**"
click at [89, 465] on span "TALLETA JA PELAA" at bounding box center [49, 477] width 79 height 25
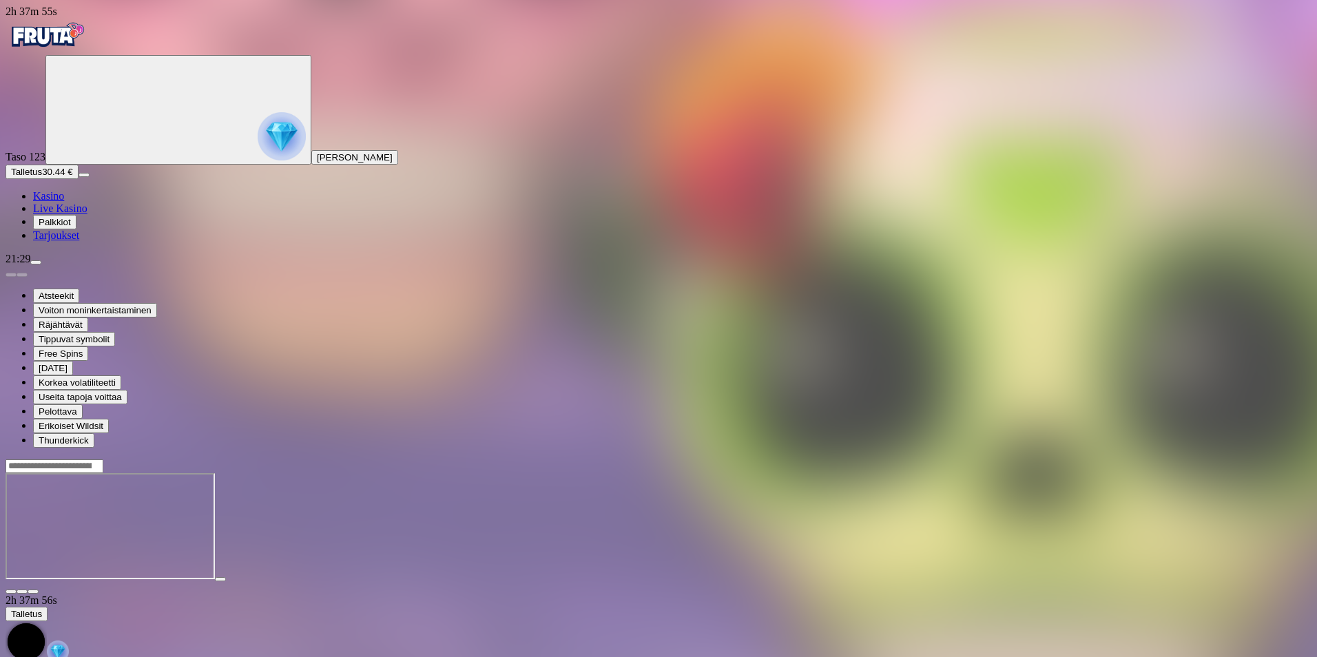
click at [11, 592] on span "close icon" at bounding box center [11, 592] width 0 height 0
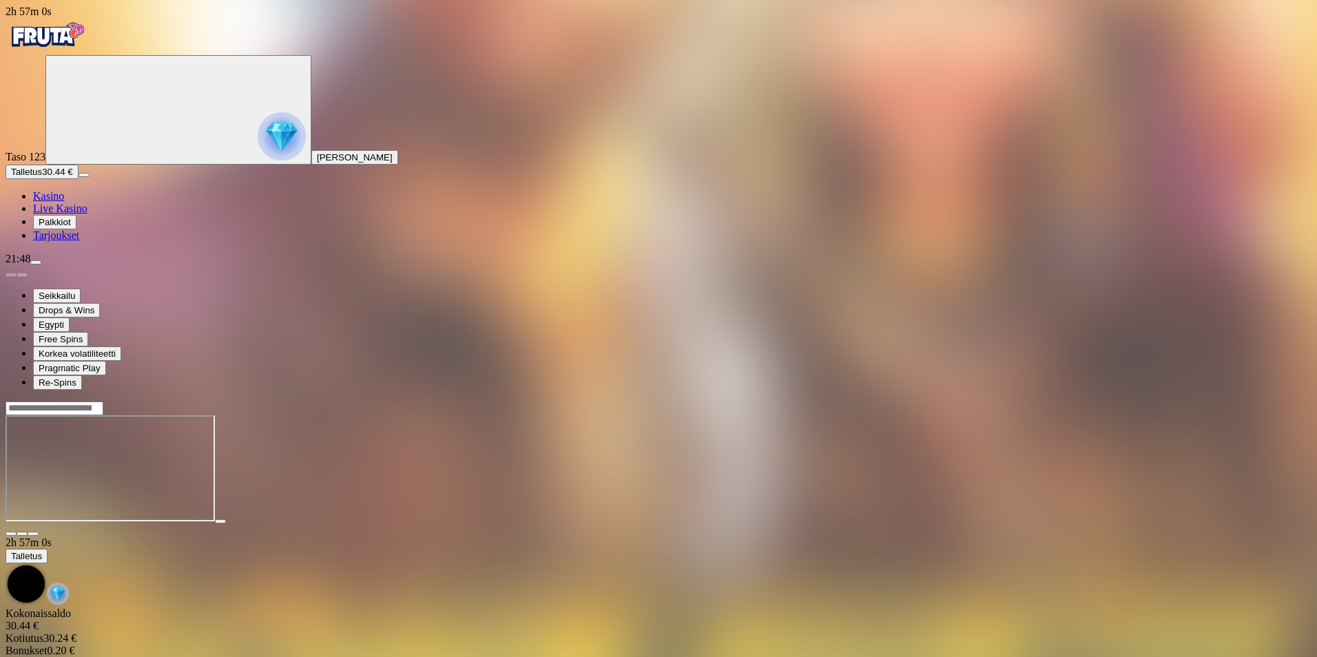
click at [36, 262] on span "menu icon" at bounding box center [36, 262] width 0 height 0
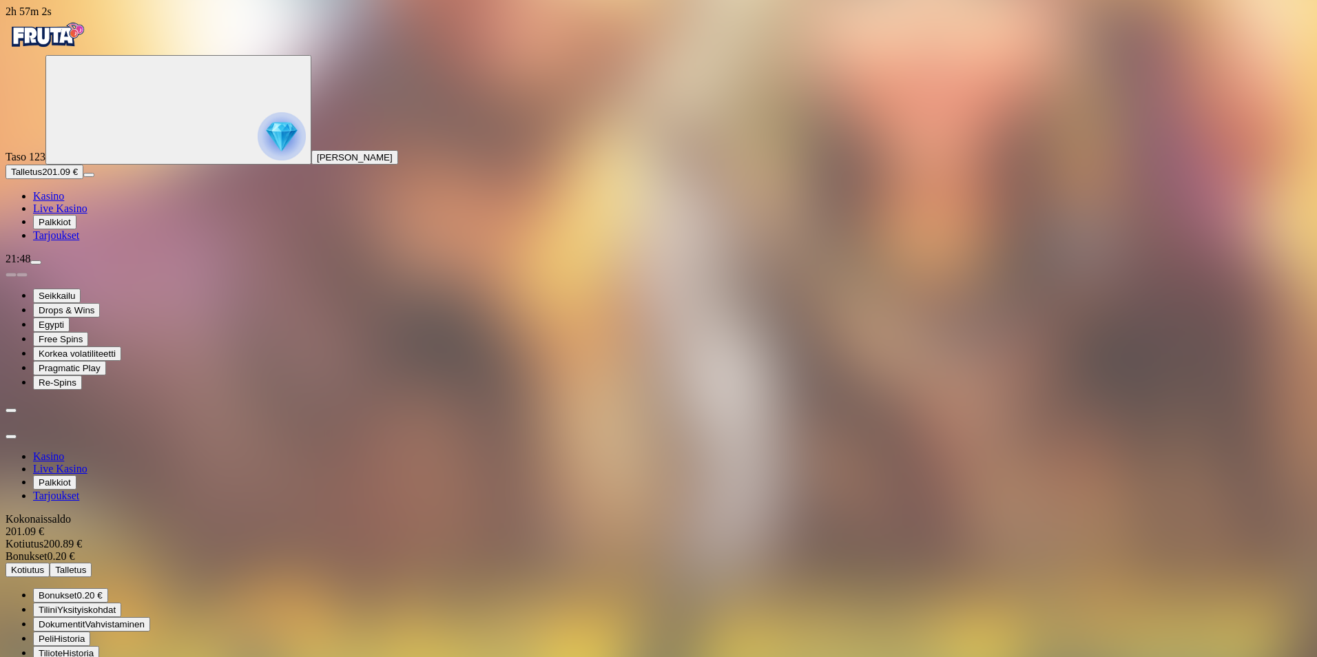
click at [44, 565] on span "Kotiutus" at bounding box center [27, 570] width 33 height 10
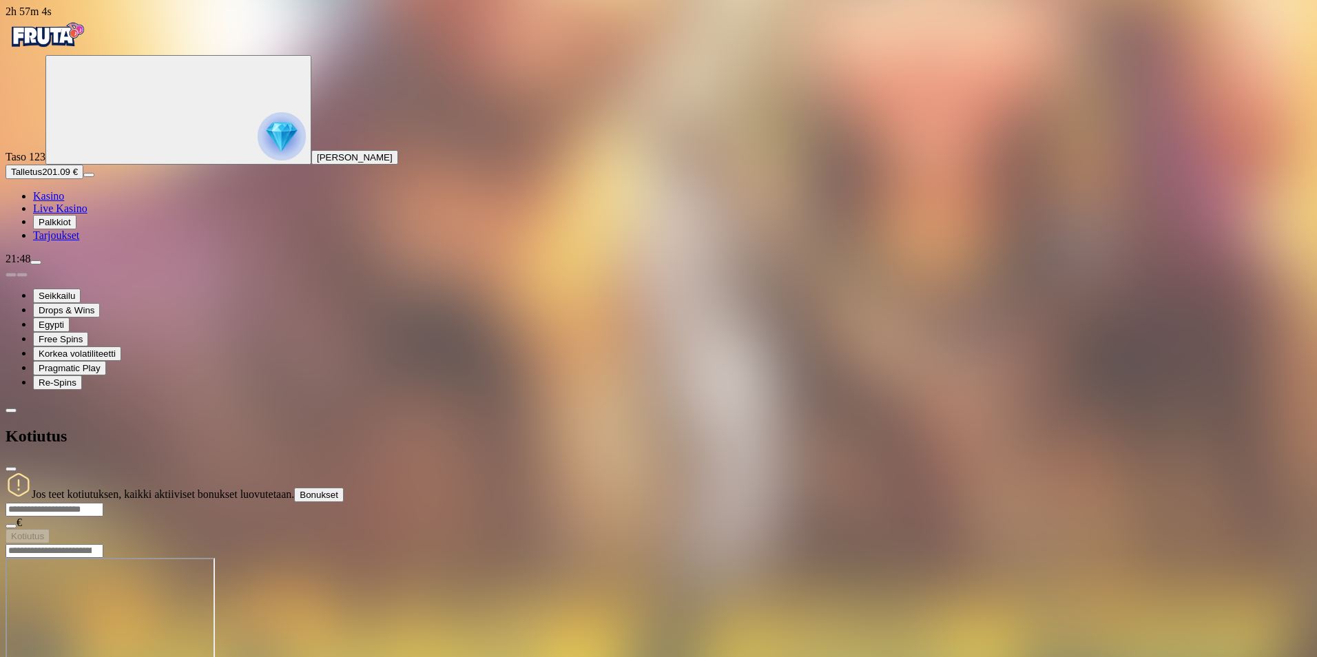
click at [103, 503] on input "number" at bounding box center [55, 510] width 98 height 14
type input "***"
click at [44, 531] on span "Kotiutus" at bounding box center [27, 536] width 33 height 10
click at [11, 469] on span "close icon" at bounding box center [11, 469] width 0 height 0
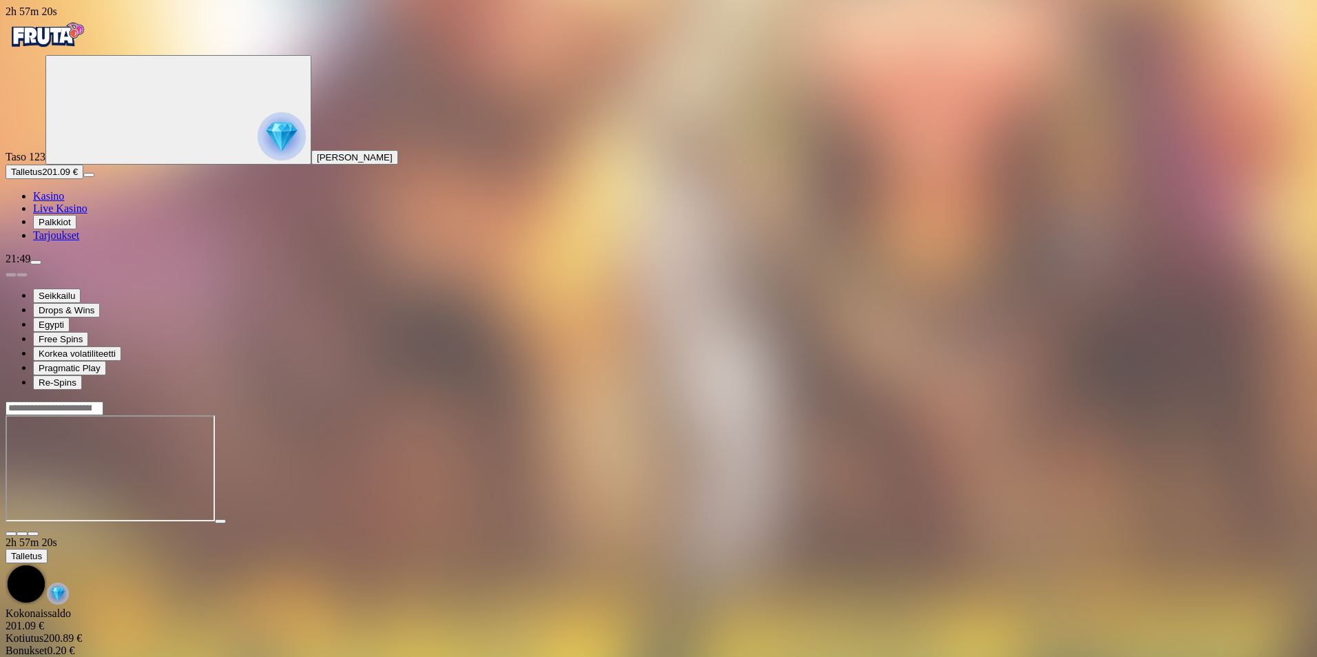
click at [36, 262] on span "menu icon" at bounding box center [36, 262] width 0 height 0
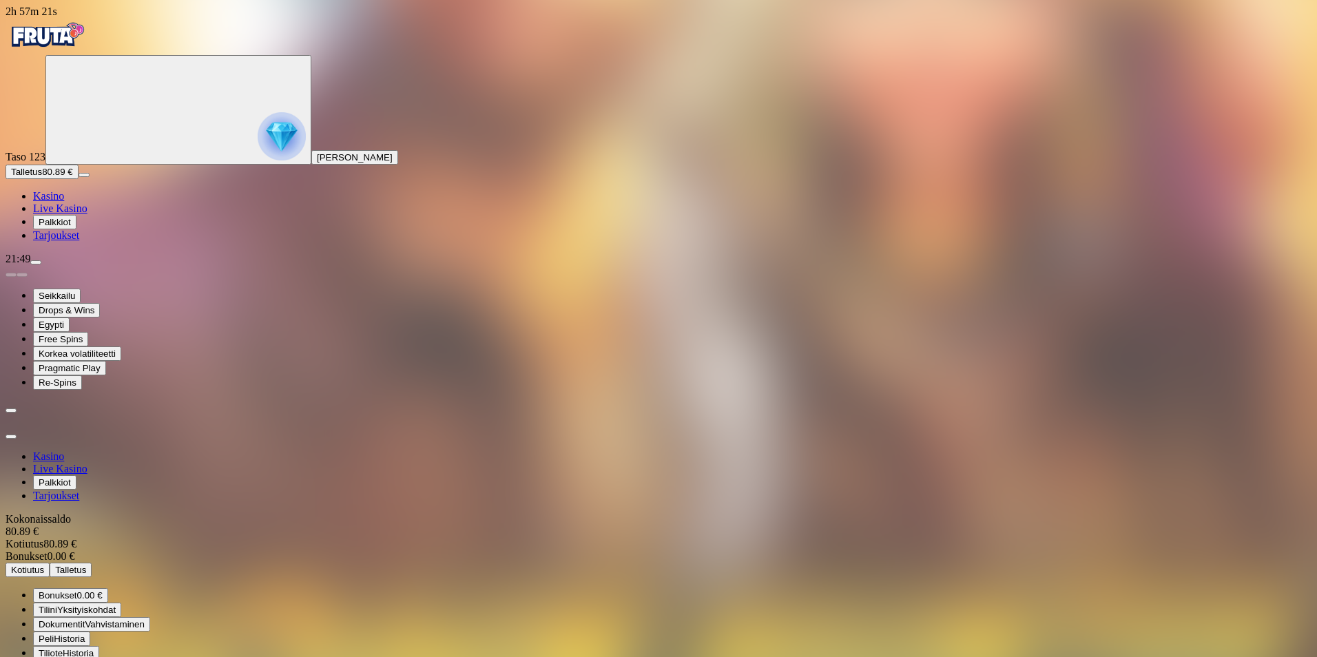
click at [36, 262] on span "menu icon" at bounding box center [36, 262] width 0 height 0
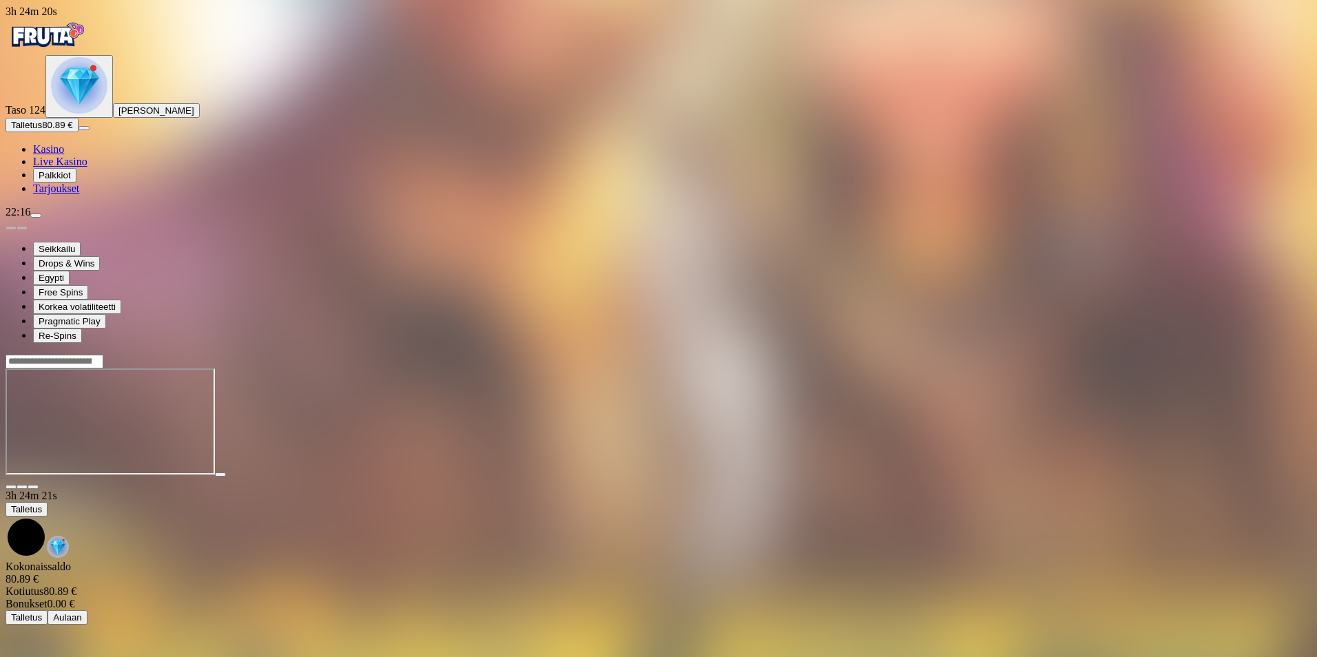
click at [61, 114] on img "Primary" at bounding box center [79, 85] width 56 height 56
click at [71, 180] on span "Palkkiot" at bounding box center [55, 175] width 32 height 10
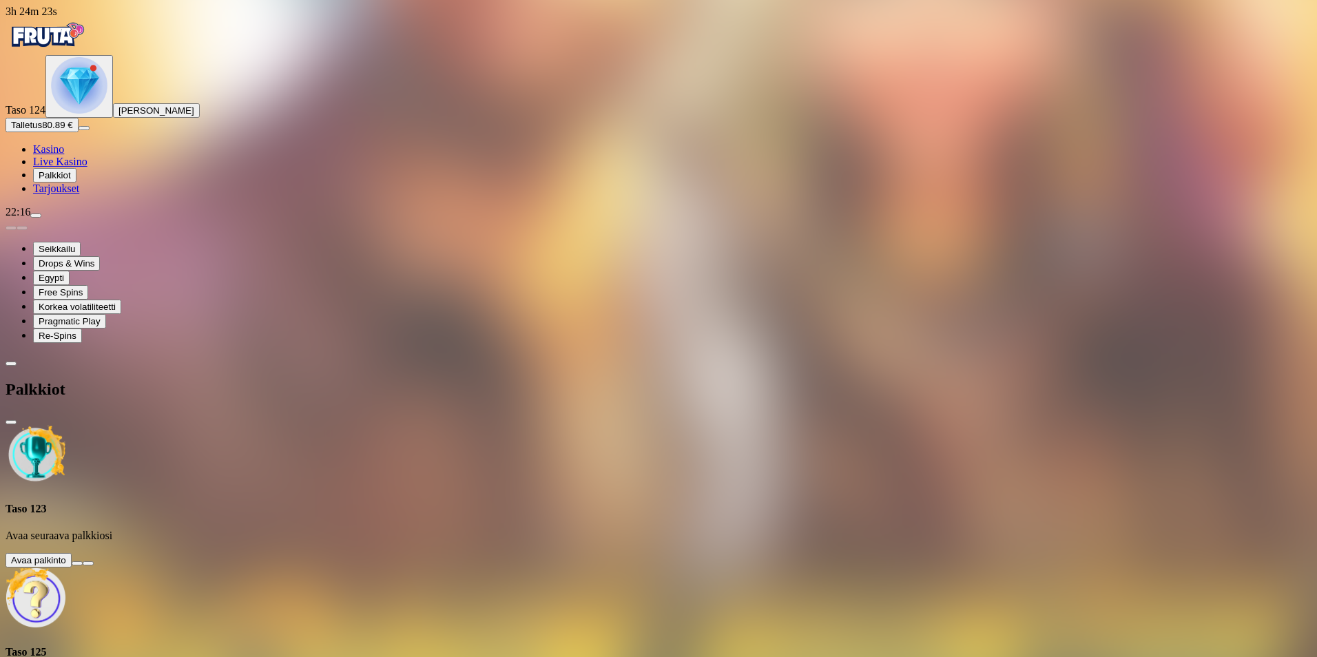
click at [83, 561] on button at bounding box center [77, 563] width 11 height 4
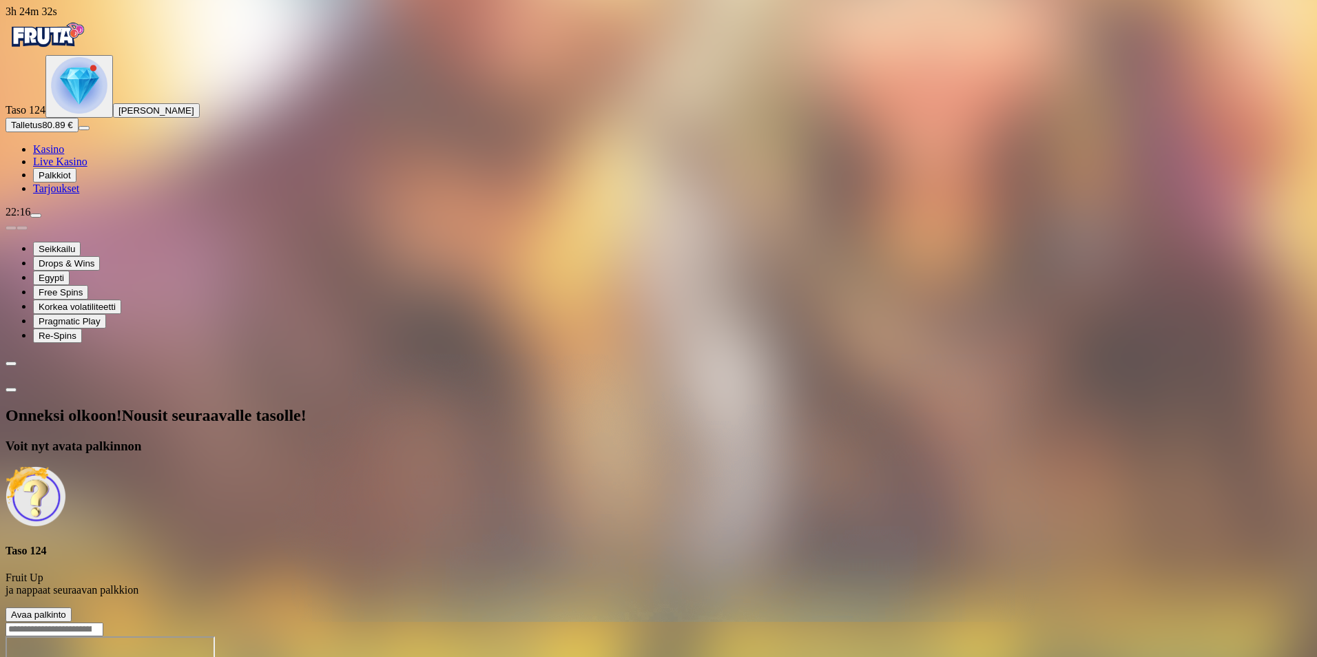
click at [66, 609] on span "Avaa palkinto" at bounding box center [38, 614] width 55 height 10
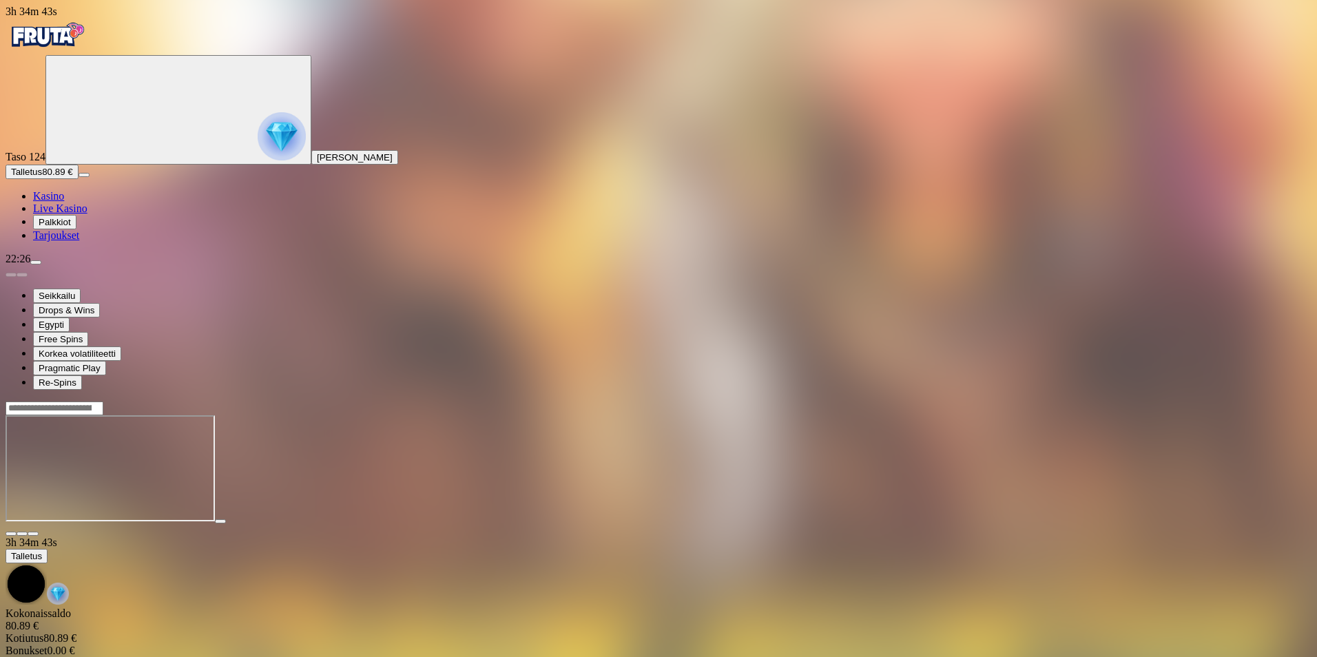
click at [11, 534] on span "close icon" at bounding box center [11, 534] width 0 height 0
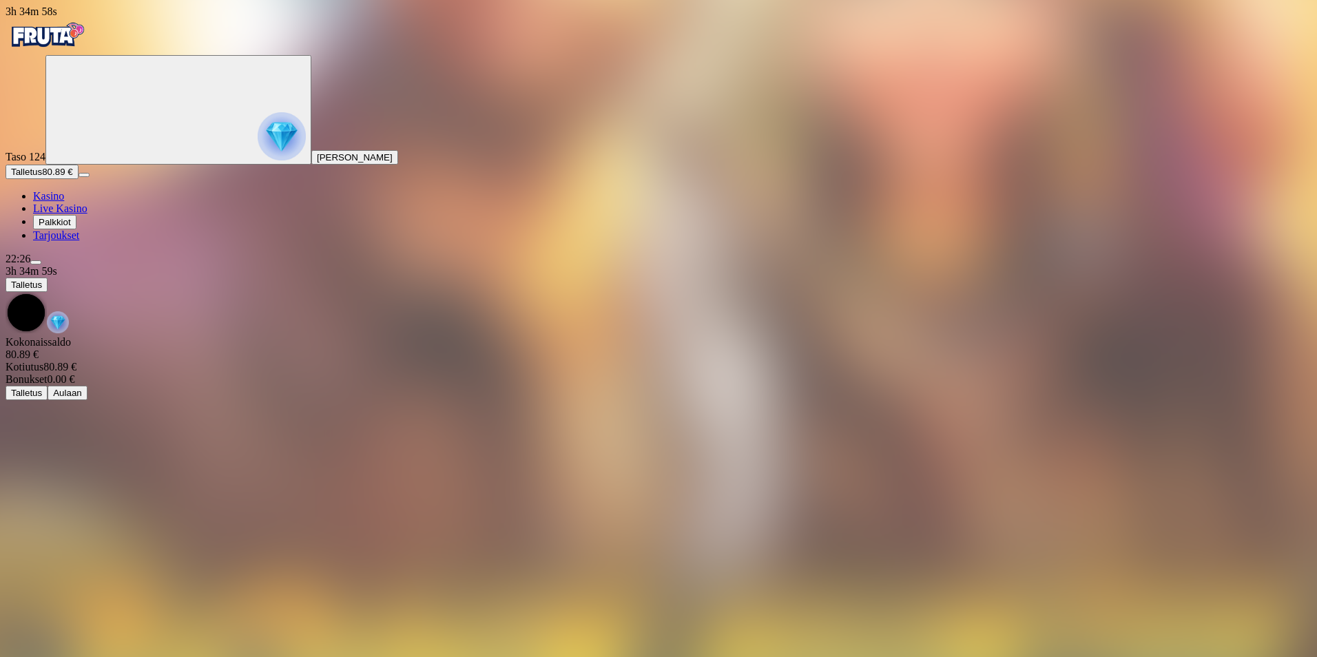
click at [36, 262] on span "menu icon" at bounding box center [36, 262] width 0 height 0
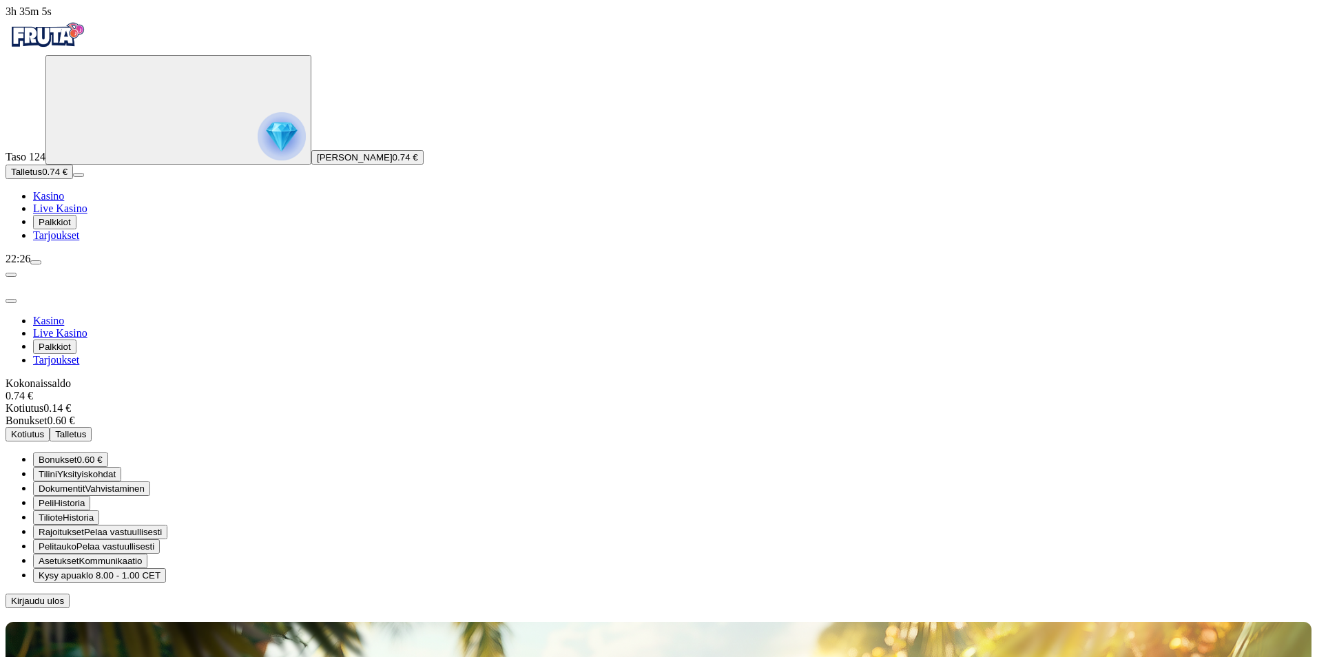
click at [64, 596] on span "Kirjaudu ulos" at bounding box center [37, 601] width 53 height 10
